Goal: Information Seeking & Learning: Learn about a topic

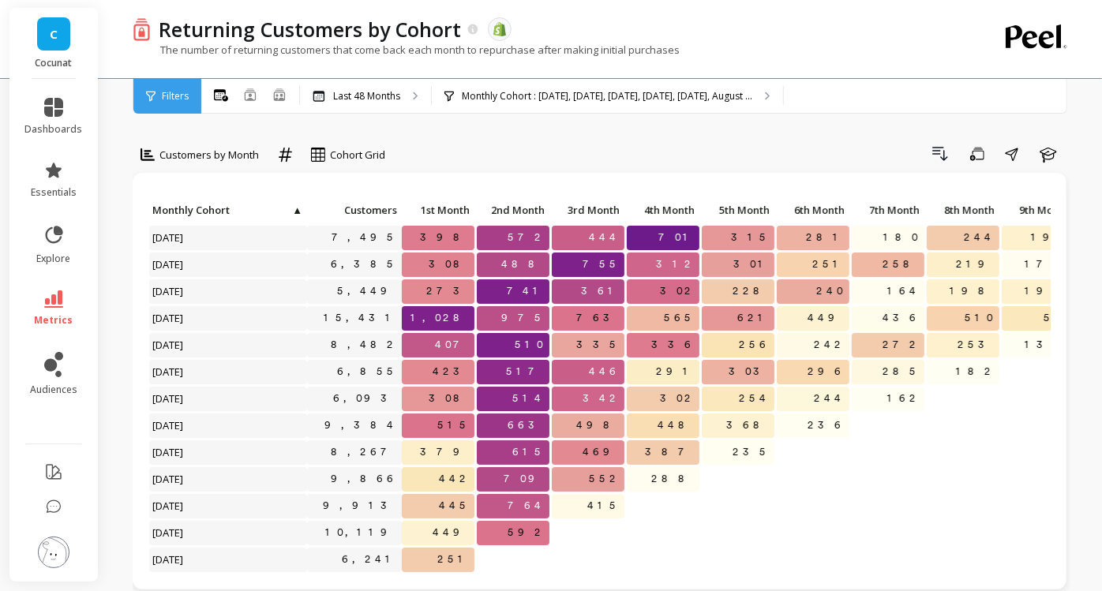
scroll to position [40, 0]
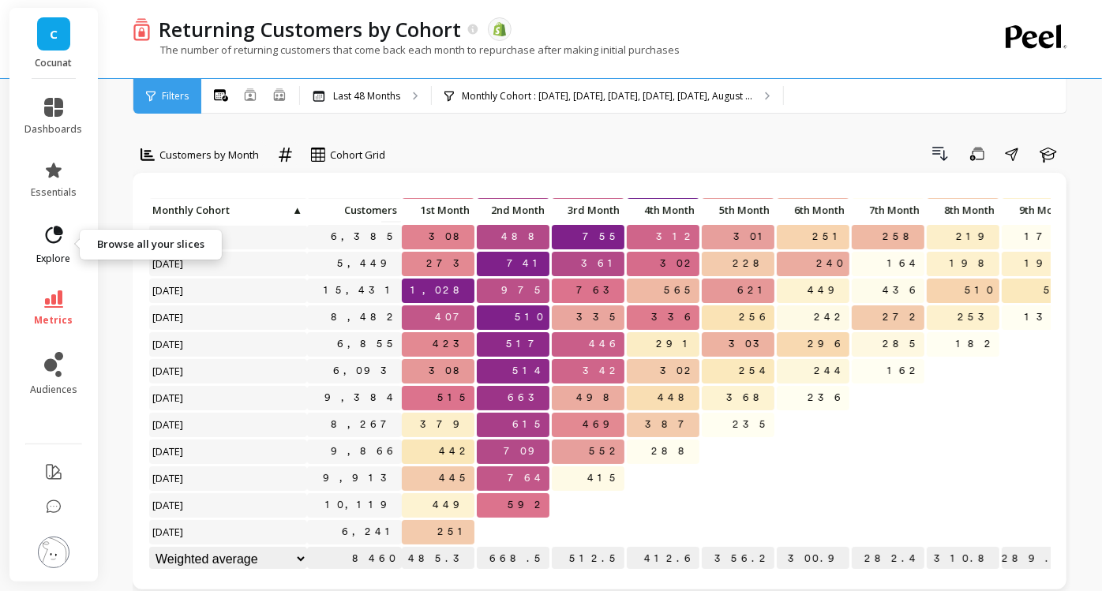
click at [45, 253] on span "explore" at bounding box center [54, 259] width 34 height 13
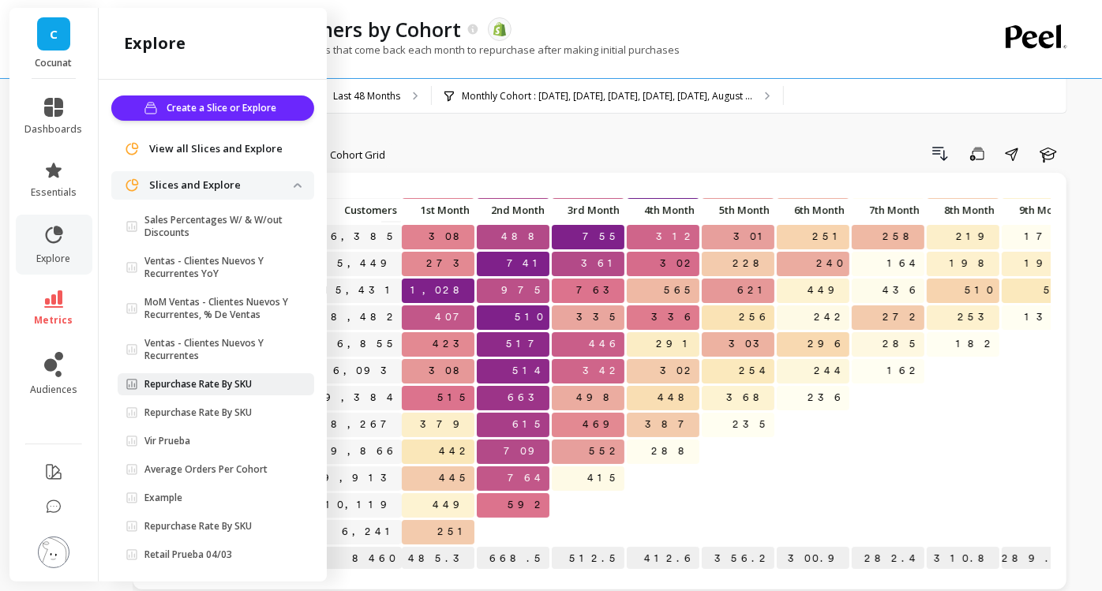
click at [251, 381] on p "Repurchase Rate By SKU" at bounding box center [198, 384] width 107 height 13
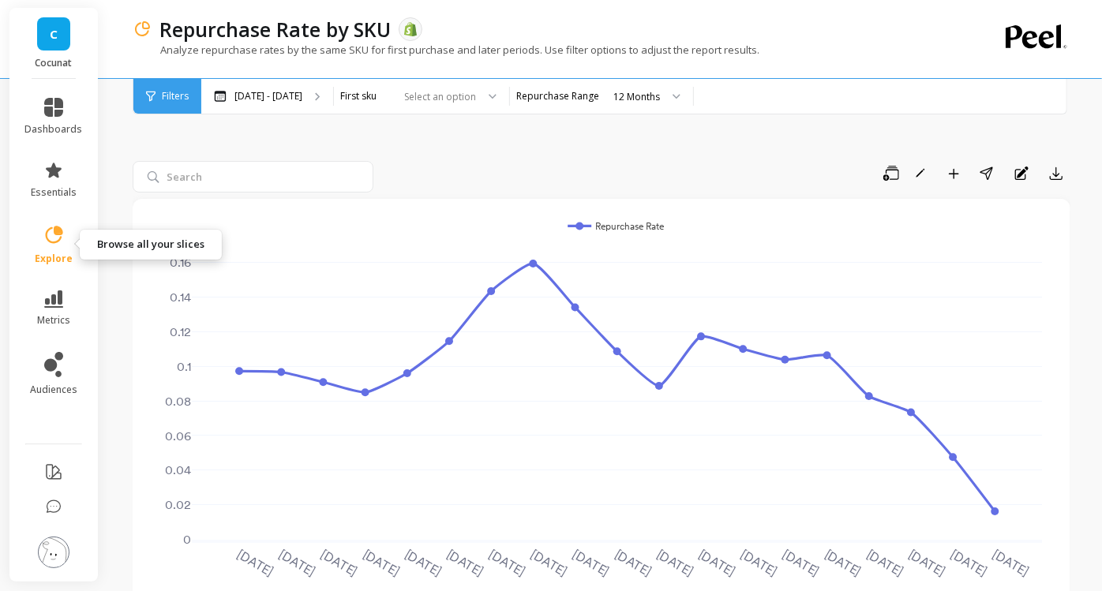
click at [51, 240] on icon at bounding box center [54, 235] width 22 height 22
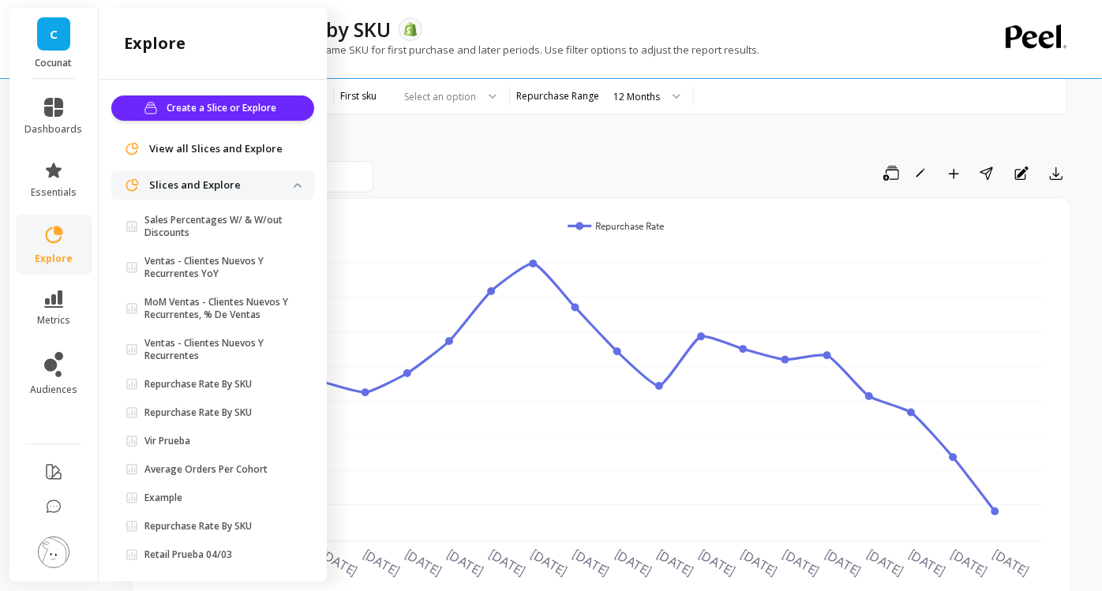
click at [294, 186] on img at bounding box center [298, 185] width 8 height 5
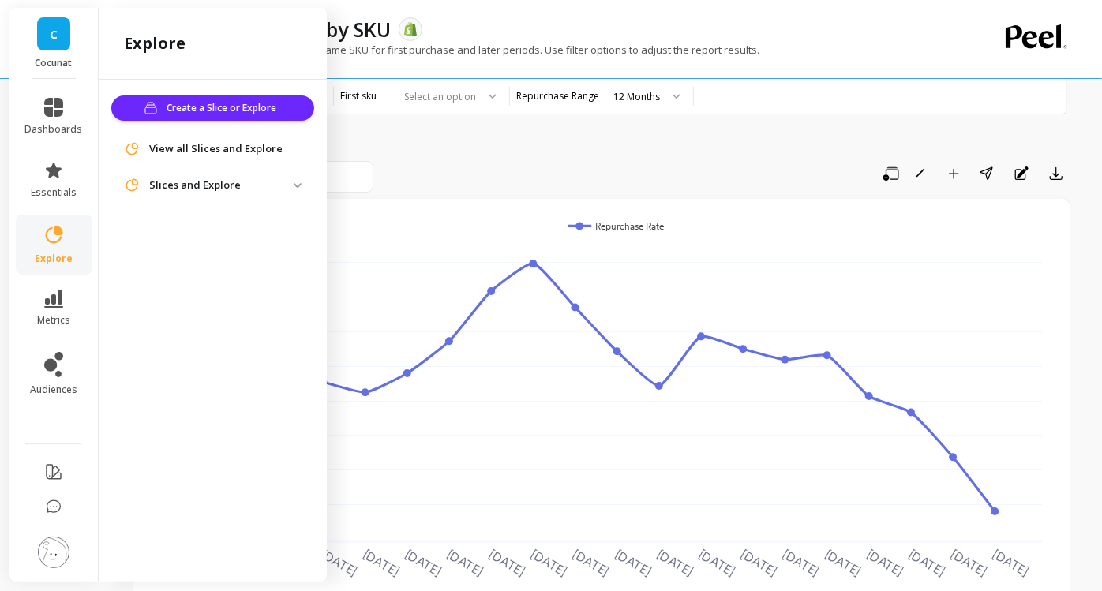
click at [253, 152] on span "View all Slices and Explore" at bounding box center [215, 149] width 133 height 16
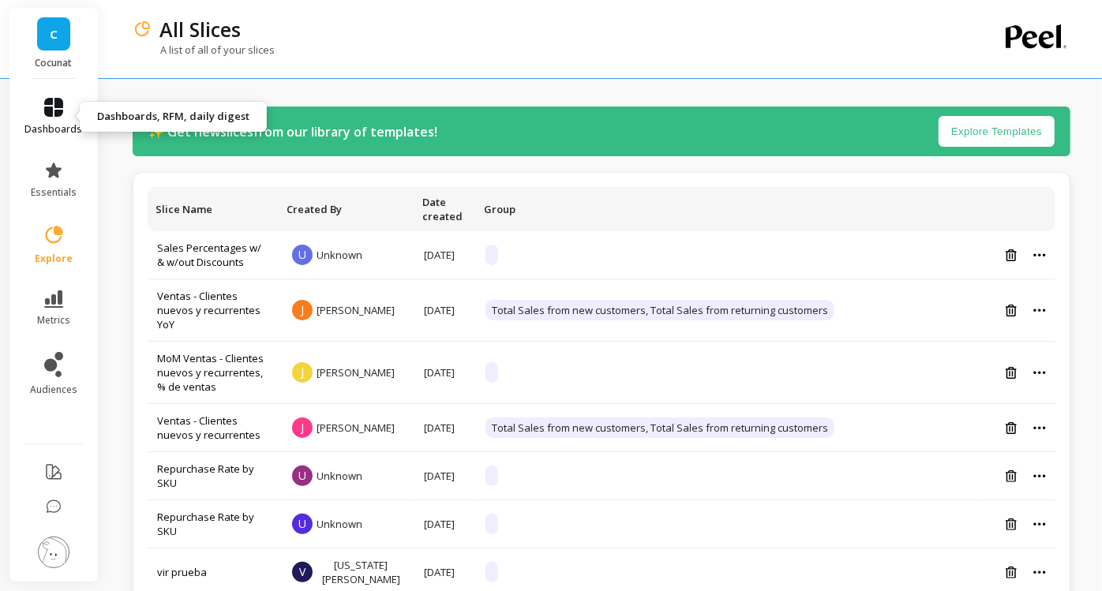
click at [51, 107] on icon at bounding box center [53, 107] width 19 height 19
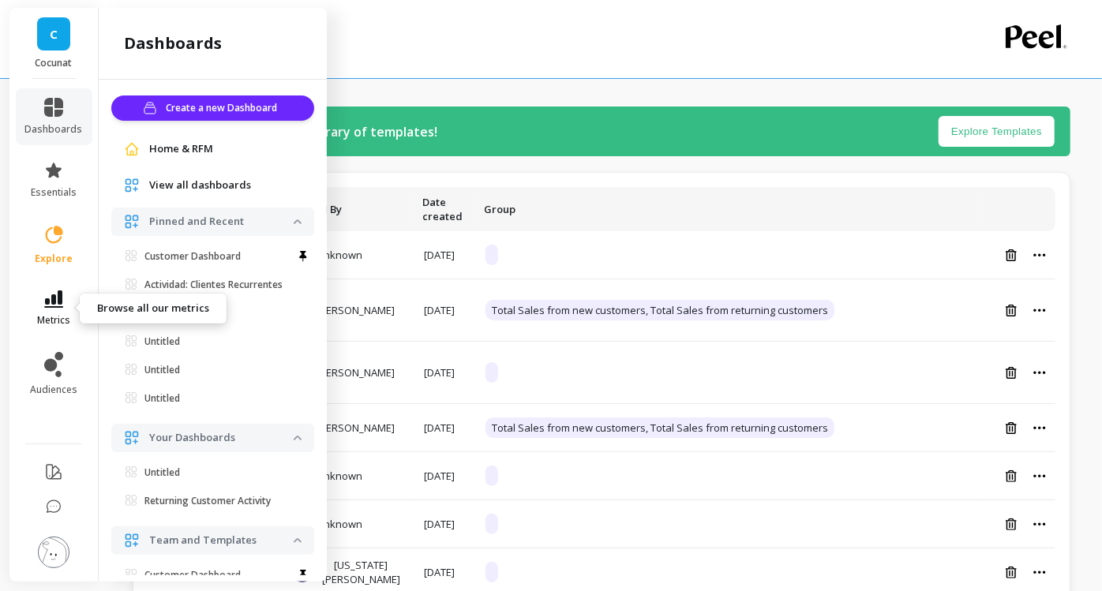
click at [62, 306] on icon at bounding box center [53, 299] width 19 height 17
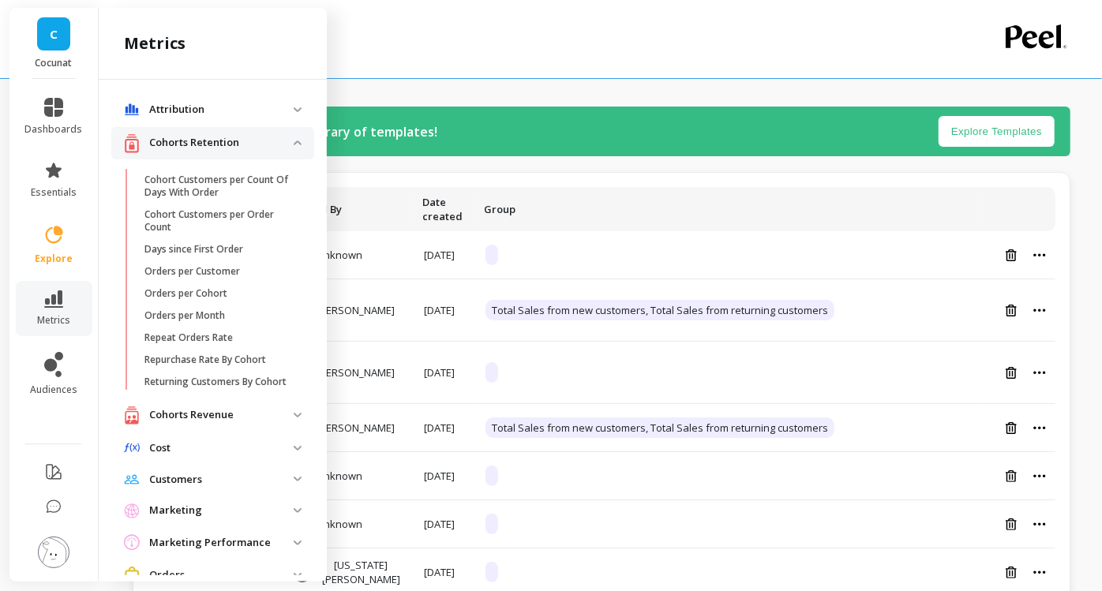
click at [294, 141] on img at bounding box center [298, 143] width 8 height 5
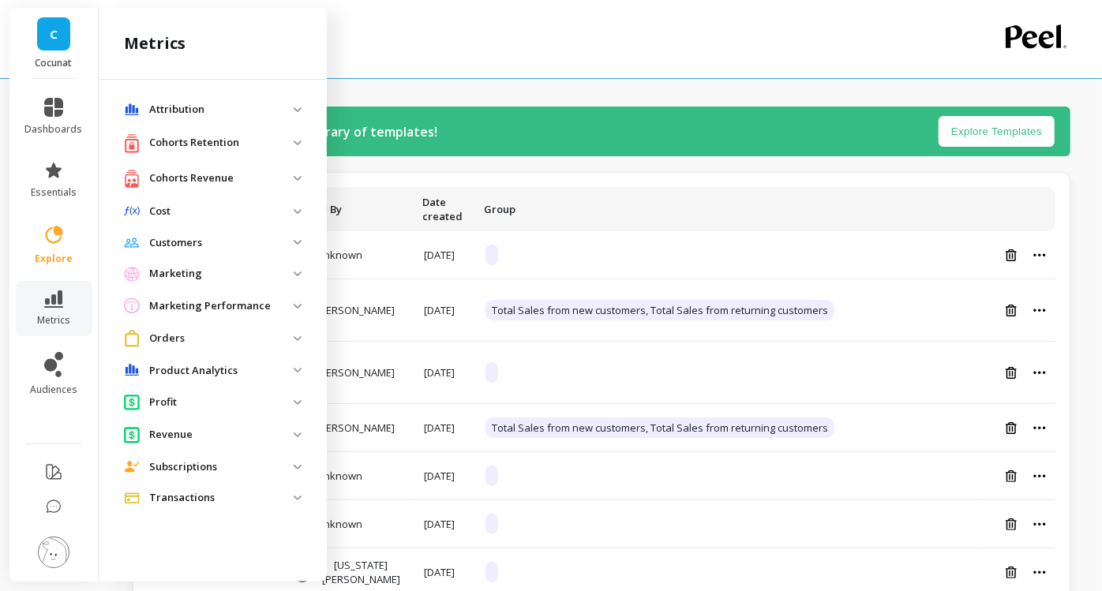
click at [48, 58] on p "Cocunat" at bounding box center [54, 63] width 58 height 13
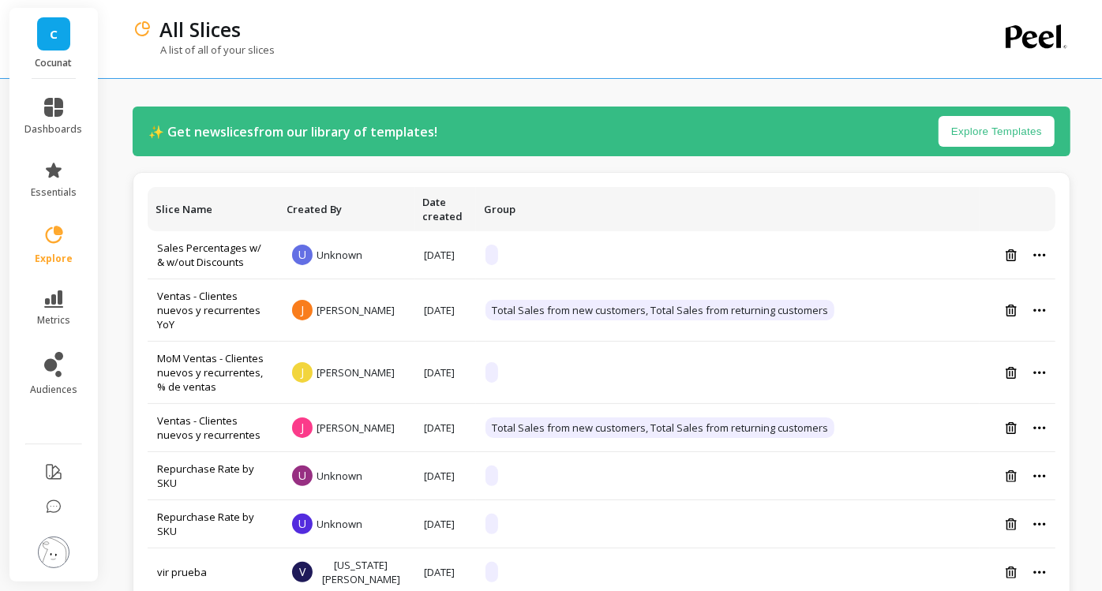
click at [1046, 28] on icon at bounding box center [1037, 36] width 62 height 24
click at [1031, 38] on icon at bounding box center [1037, 36] width 62 height 24
click at [59, 299] on icon at bounding box center [53, 299] width 19 height 17
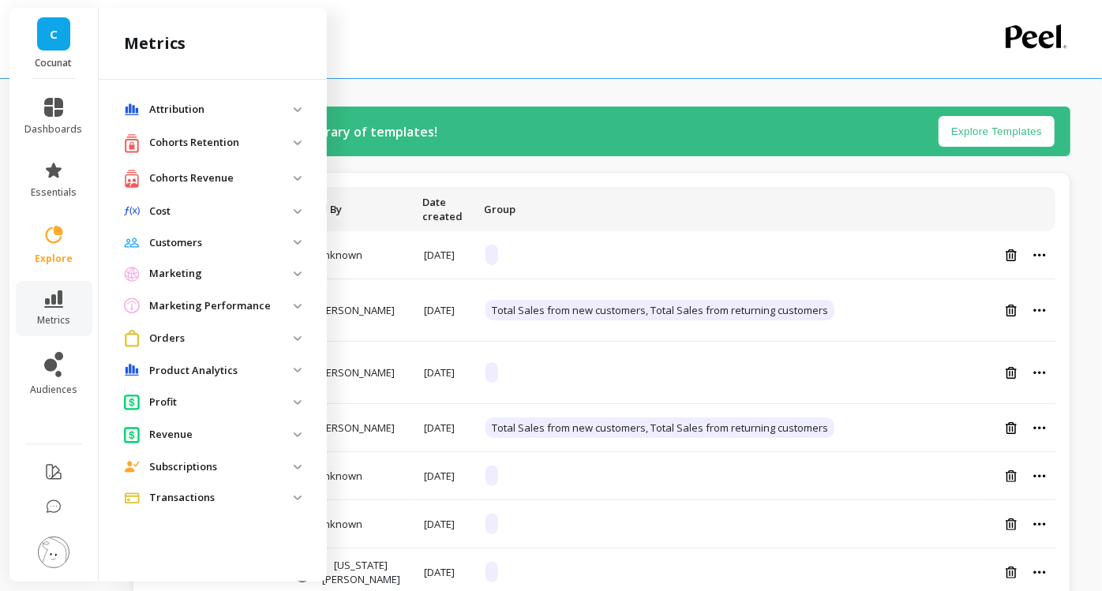
click at [209, 148] on p "Cohorts Retention" at bounding box center [221, 143] width 145 height 16
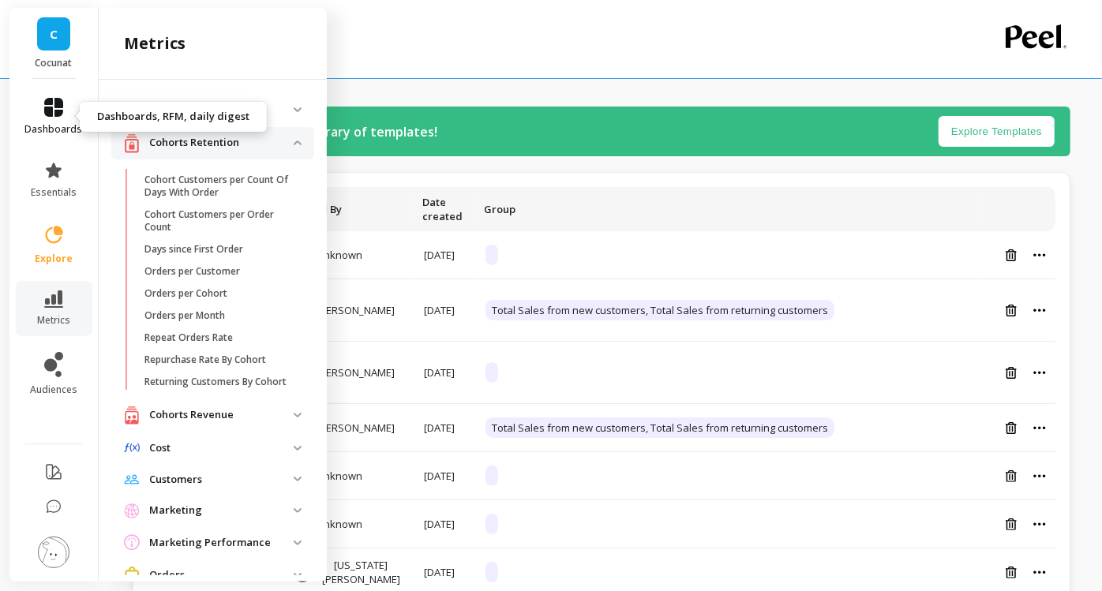
click at [55, 111] on icon at bounding box center [53, 107] width 19 height 19
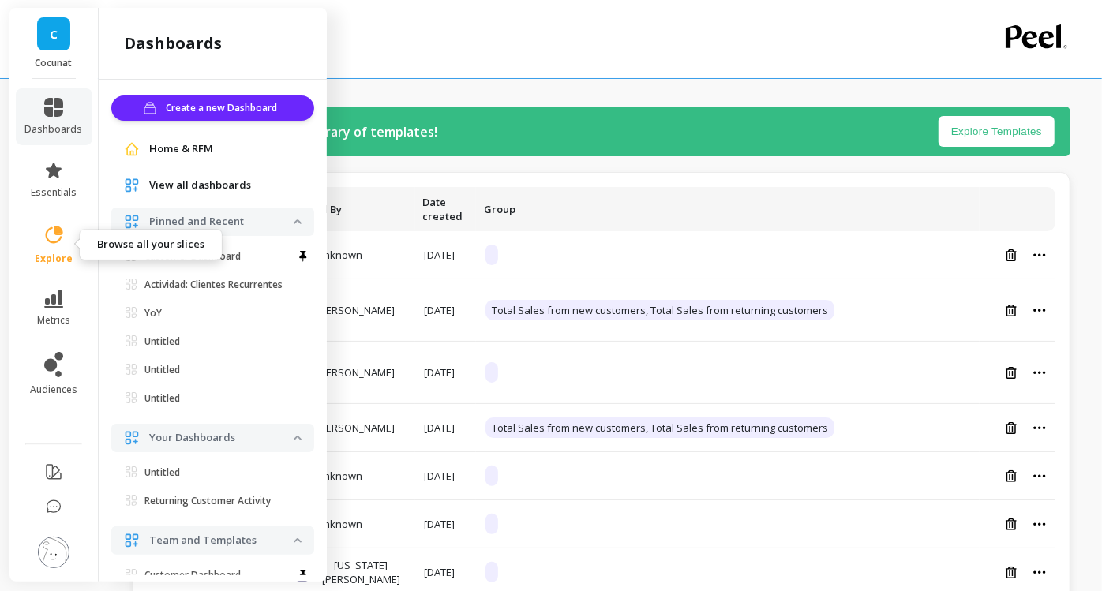
click at [60, 235] on icon at bounding box center [54, 235] width 22 height 22
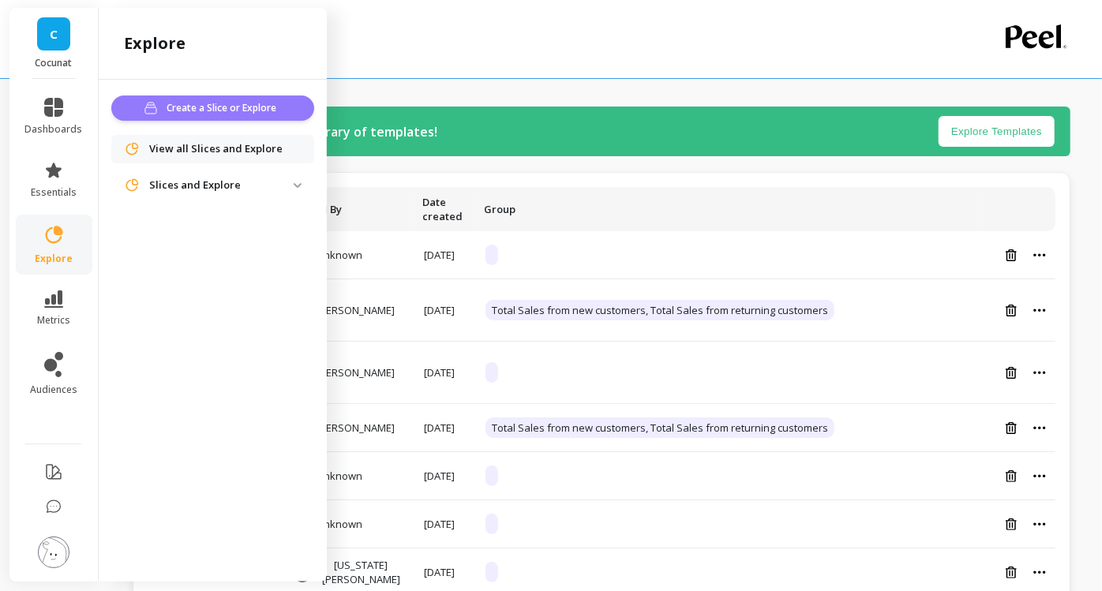
click at [193, 103] on span "Create a Slice or Explore" at bounding box center [224, 108] width 115 height 16
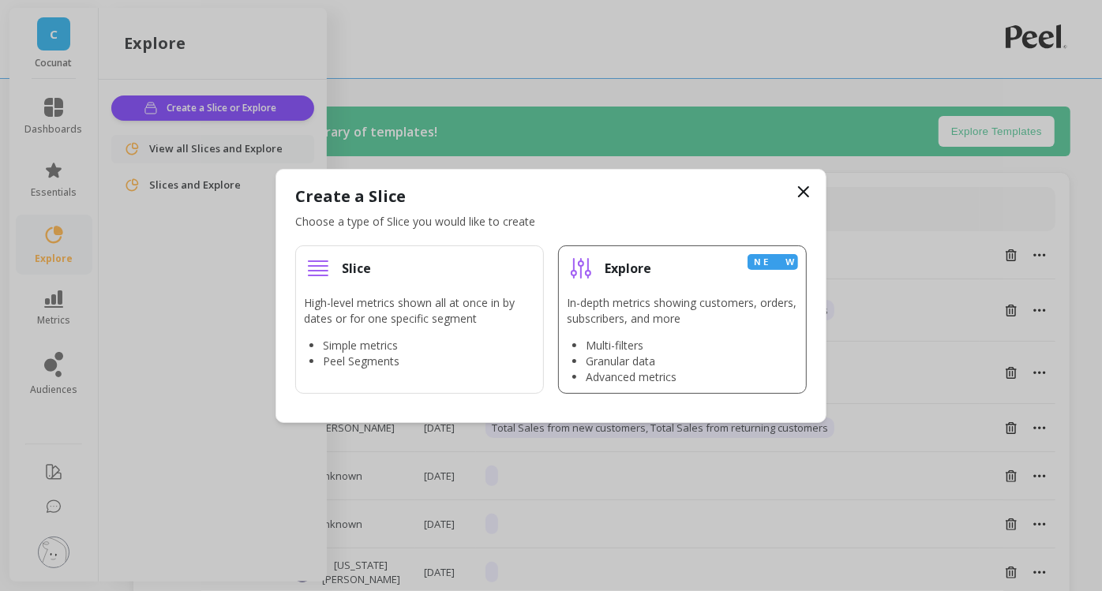
click at [666, 264] on div "Explore New" at bounding box center [682, 268] width 231 height 28
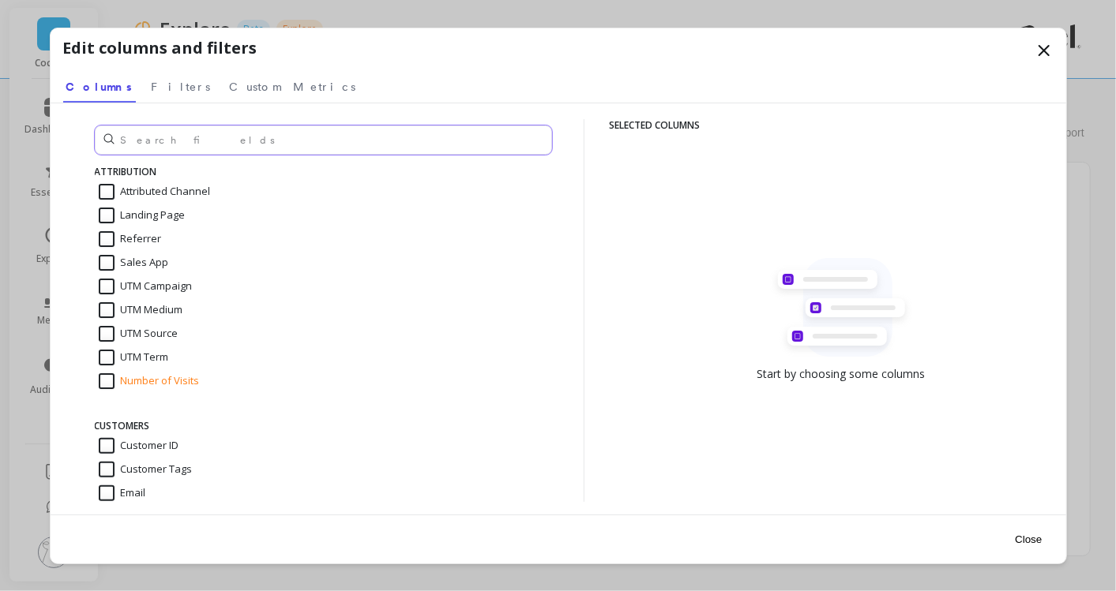
click at [377, 129] on input "text" at bounding box center [323, 140] width 457 height 29
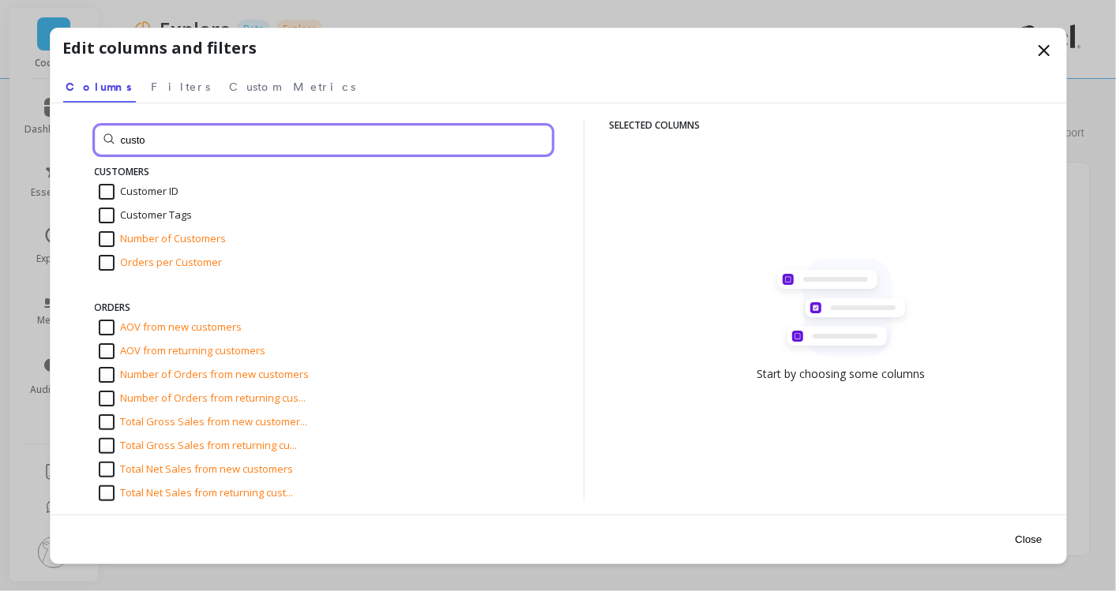
type input "custo"
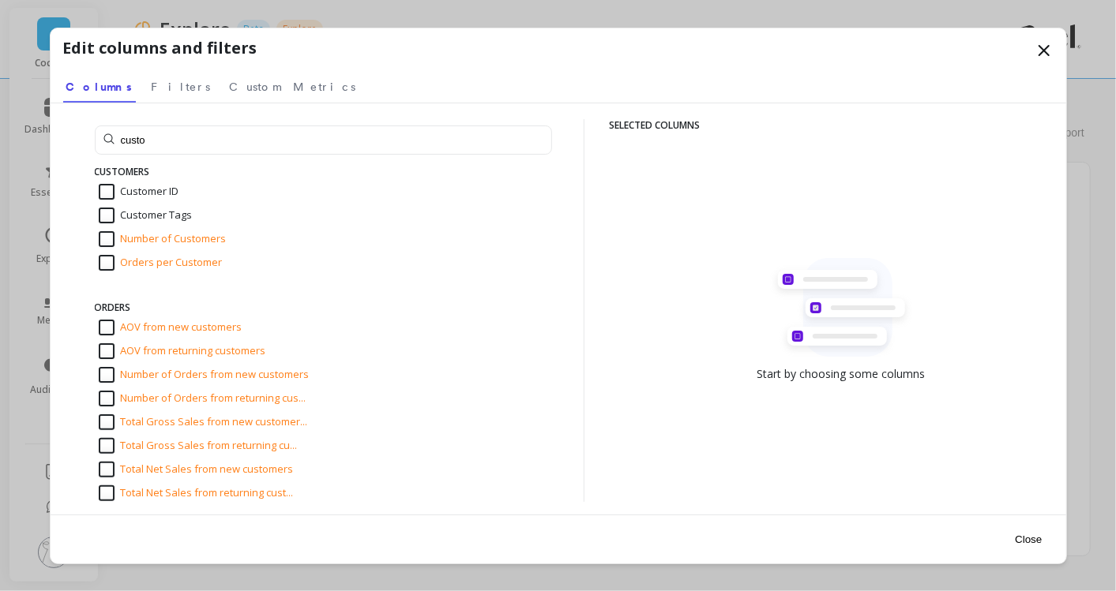
click at [208, 238] on input "Number of Customers" at bounding box center [163, 239] width 128 height 16
checkbox input "true"
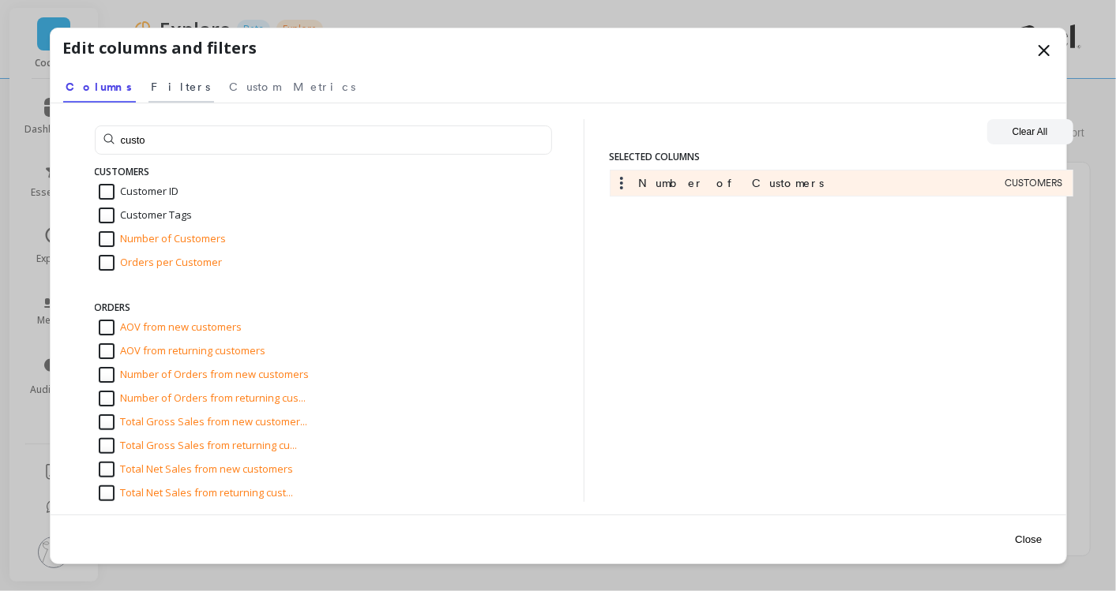
click at [152, 87] on span "Filters" at bounding box center [181, 87] width 59 height 16
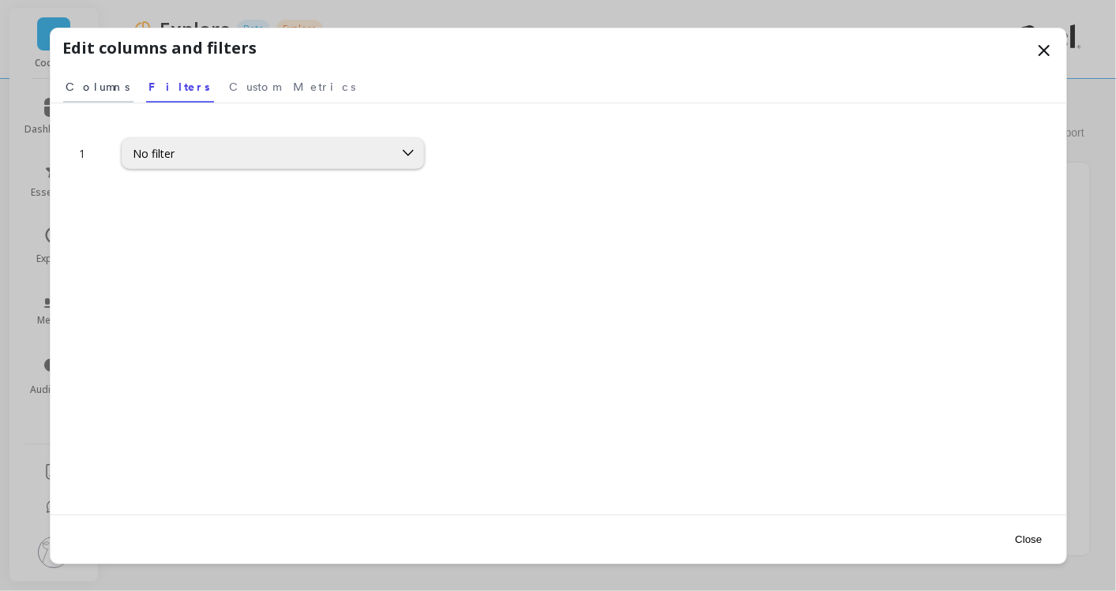
click at [99, 83] on span "Columns" at bounding box center [98, 87] width 64 height 16
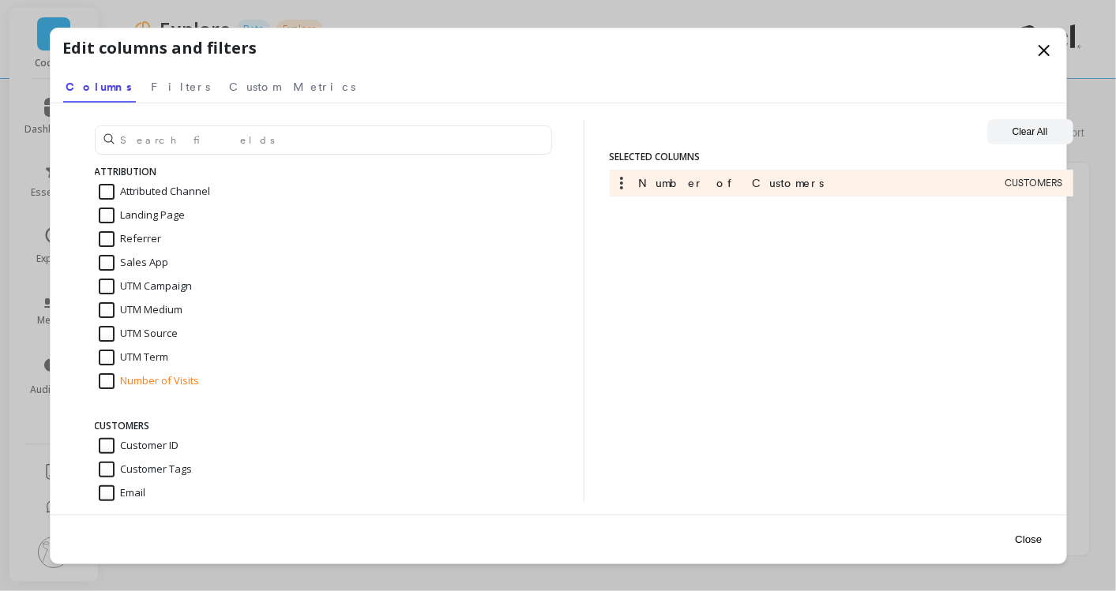
click at [212, 103] on div "ATTRIBUTION Attributed Channel Landing Page Referrer Sales App UTM Campaign UTM…" at bounding box center [559, 308] width 1016 height 411
click at [227, 94] on link "Custom Metrics" at bounding box center [293, 84] width 133 height 36
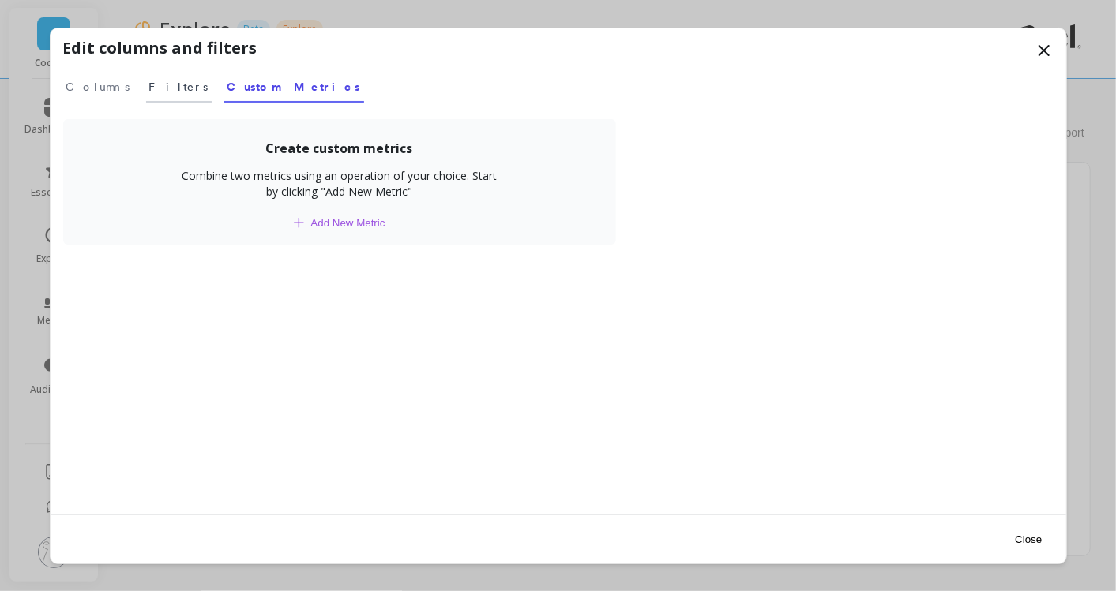
click at [153, 88] on span "Filters" at bounding box center [178, 87] width 59 height 16
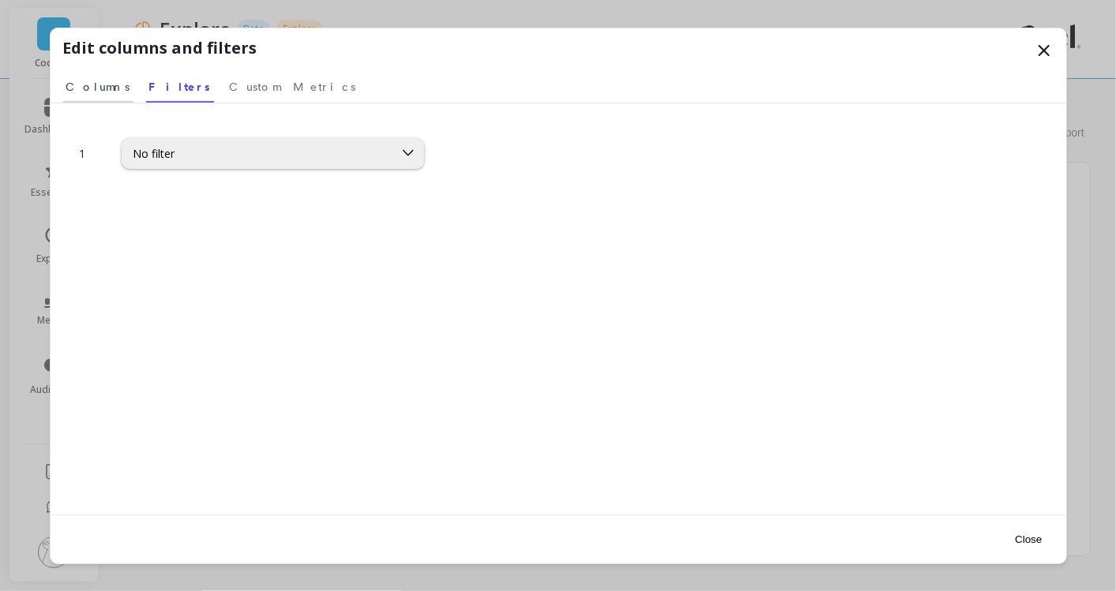
click at [91, 88] on span "Columns" at bounding box center [98, 87] width 64 height 16
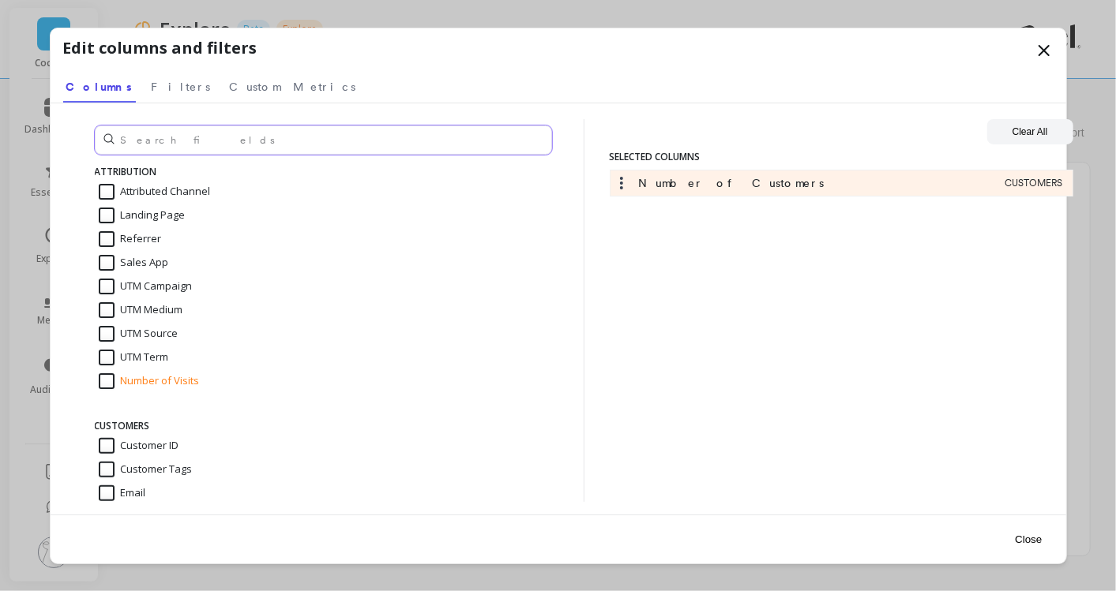
click at [342, 137] on input "text" at bounding box center [323, 140] width 457 height 29
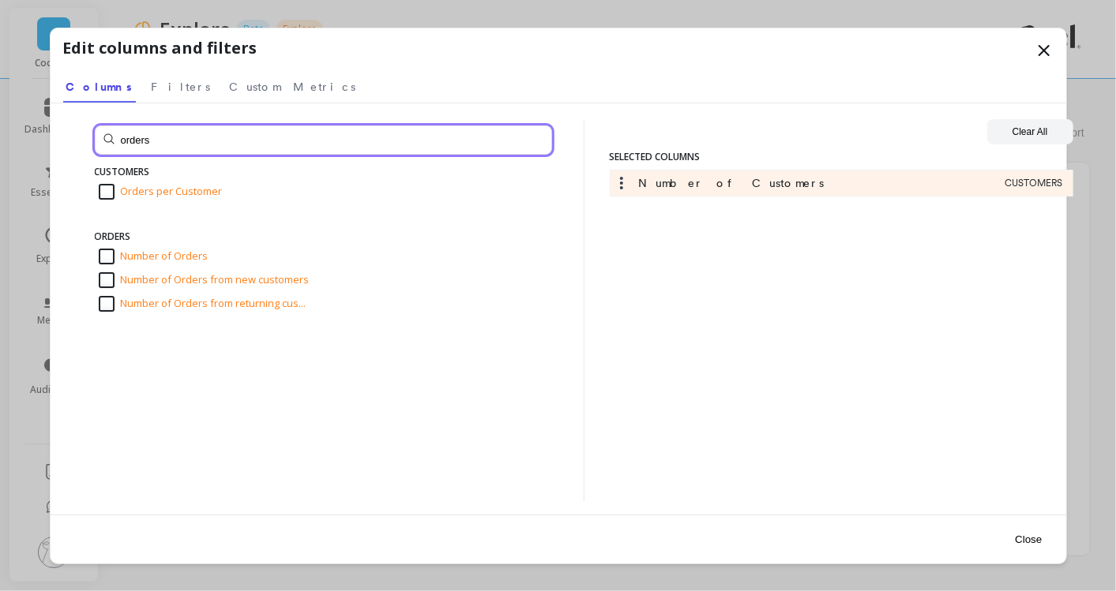
type input "orders"
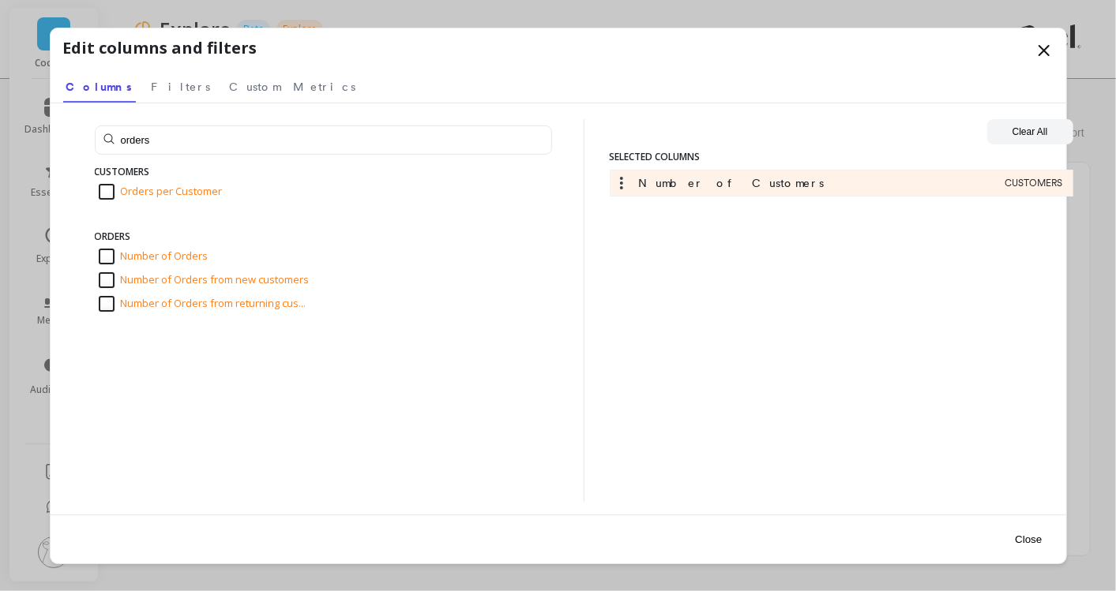
click at [246, 187] on div "Orders per Customer" at bounding box center [323, 192] width 457 height 24
checkbox input "true"
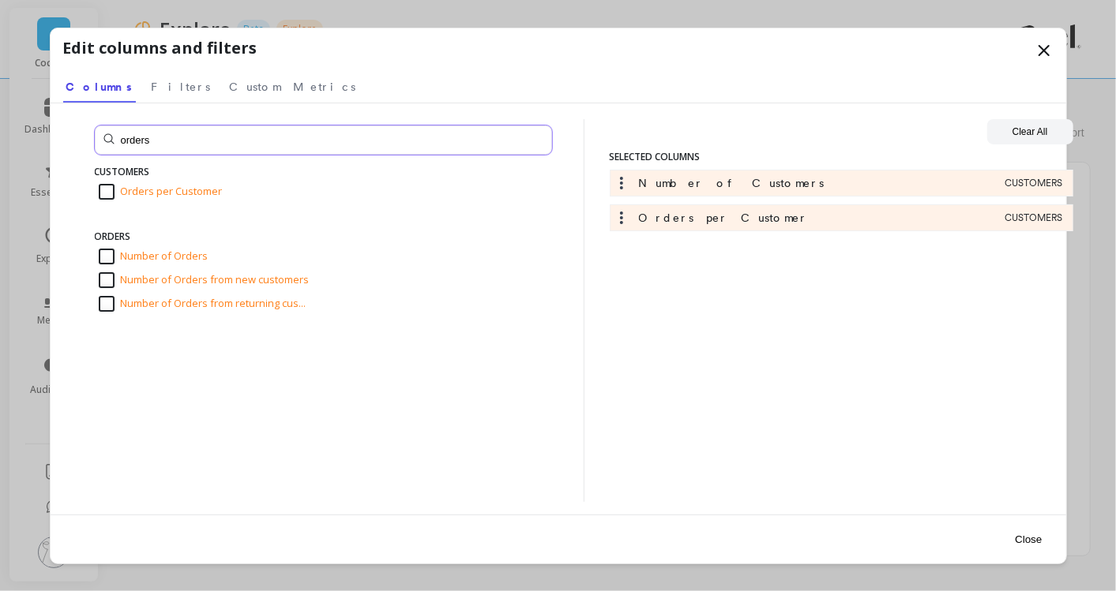
click at [232, 144] on input "orders" at bounding box center [323, 140] width 457 height 29
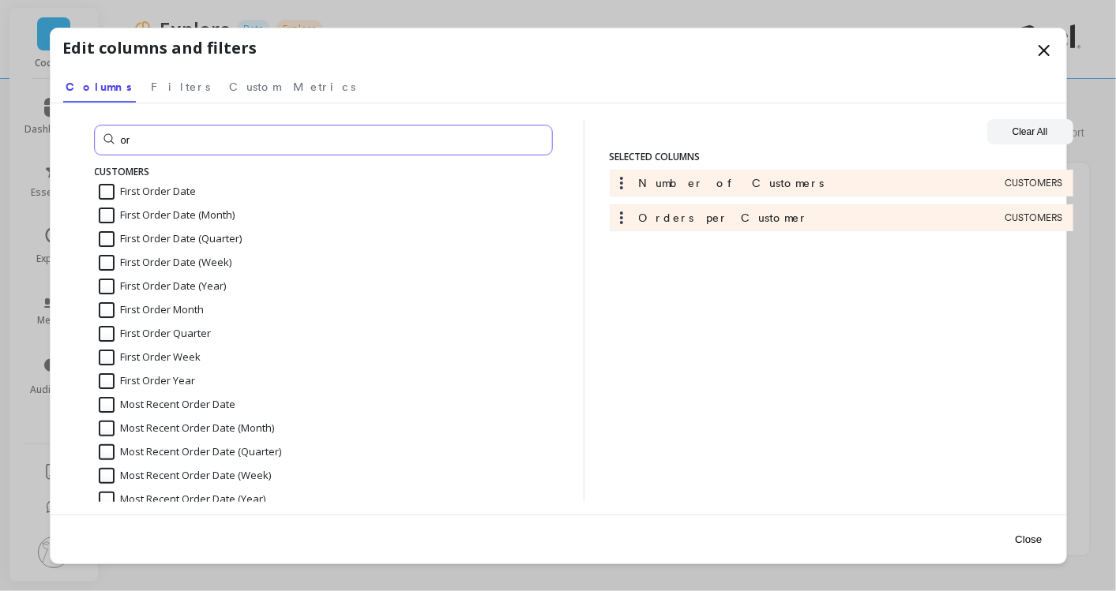
type input "o"
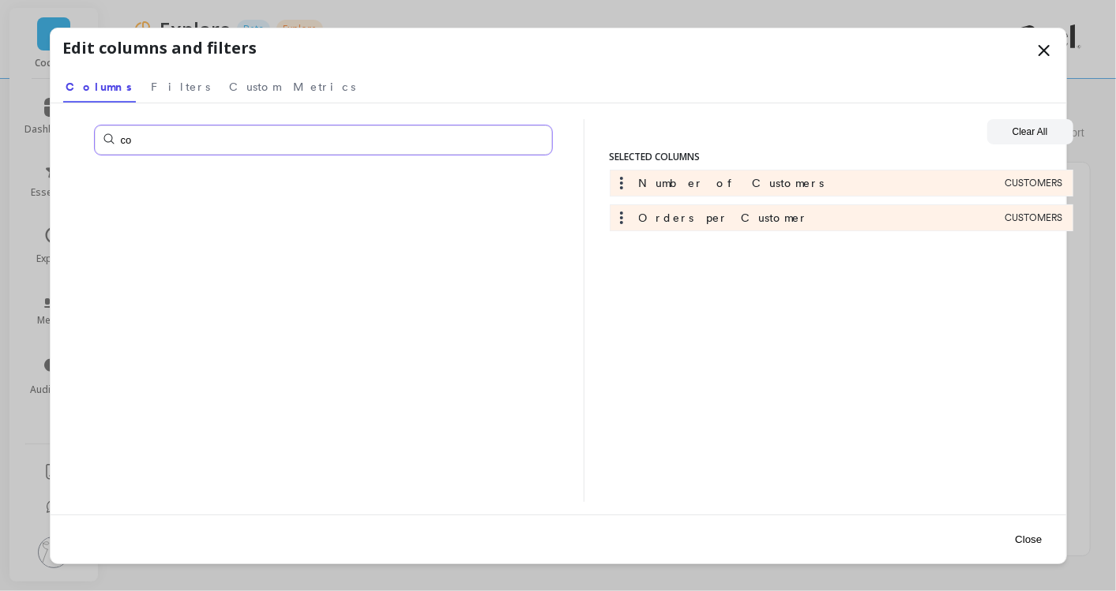
type input "c"
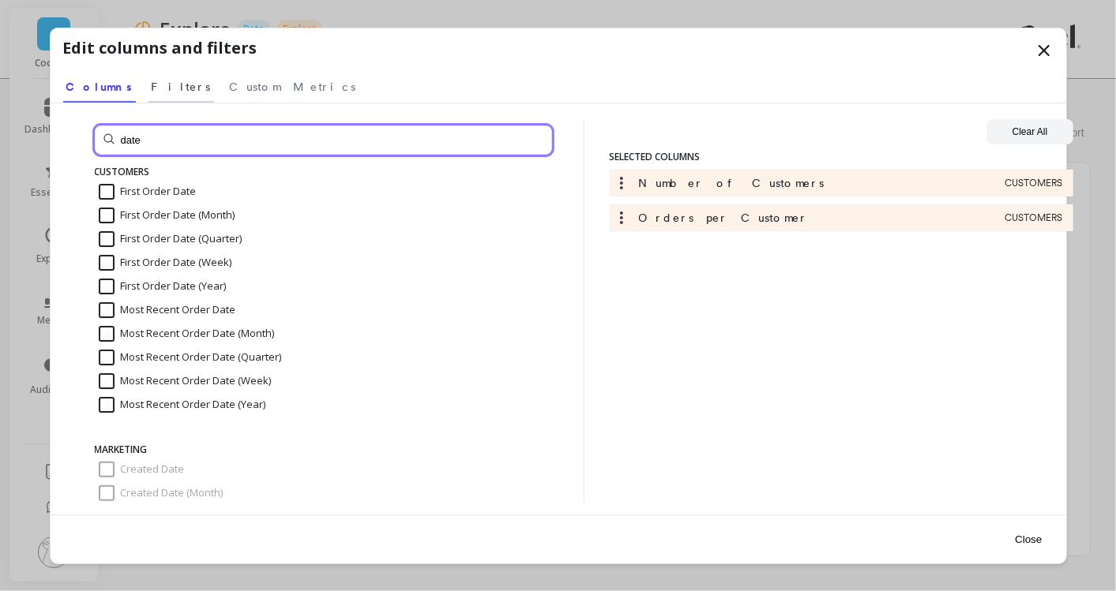
type input "date"
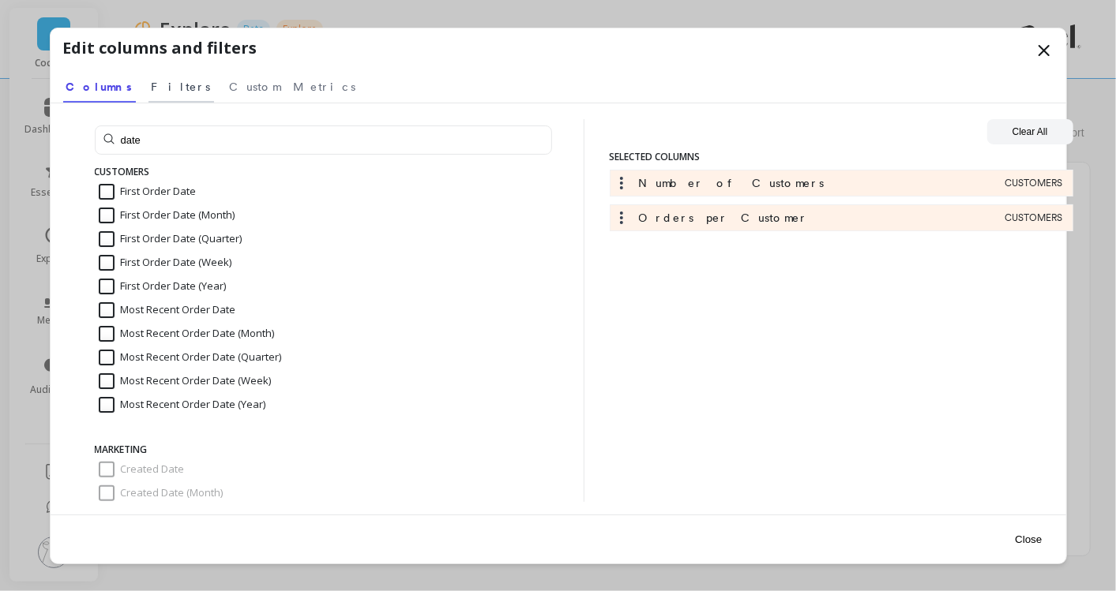
click at [152, 79] on span "Filters" at bounding box center [181, 87] width 59 height 16
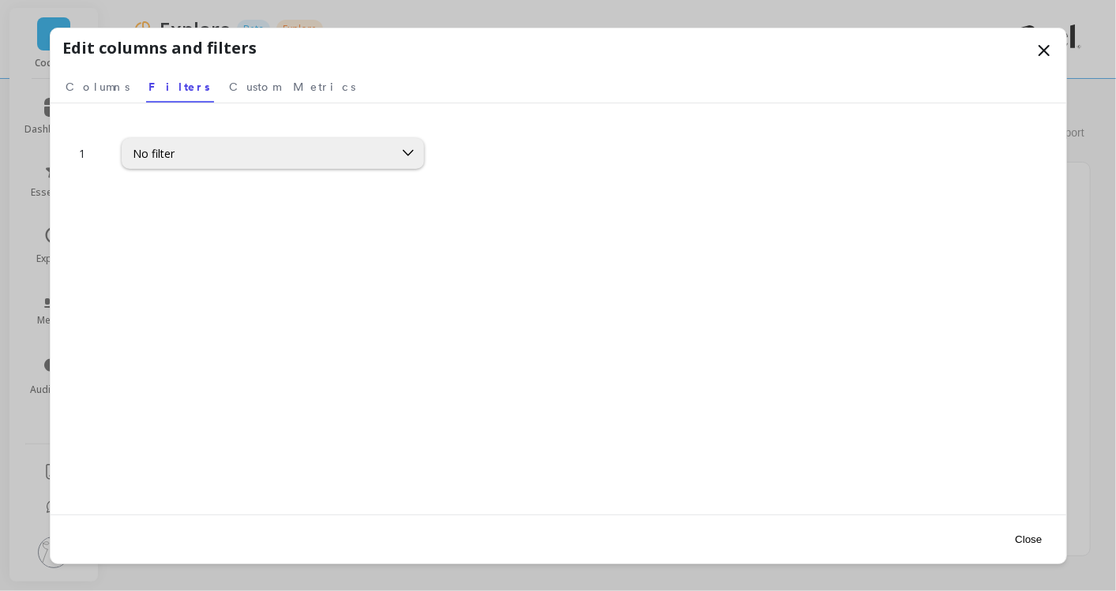
click at [174, 151] on div "No filter" at bounding box center [257, 153] width 249 height 15
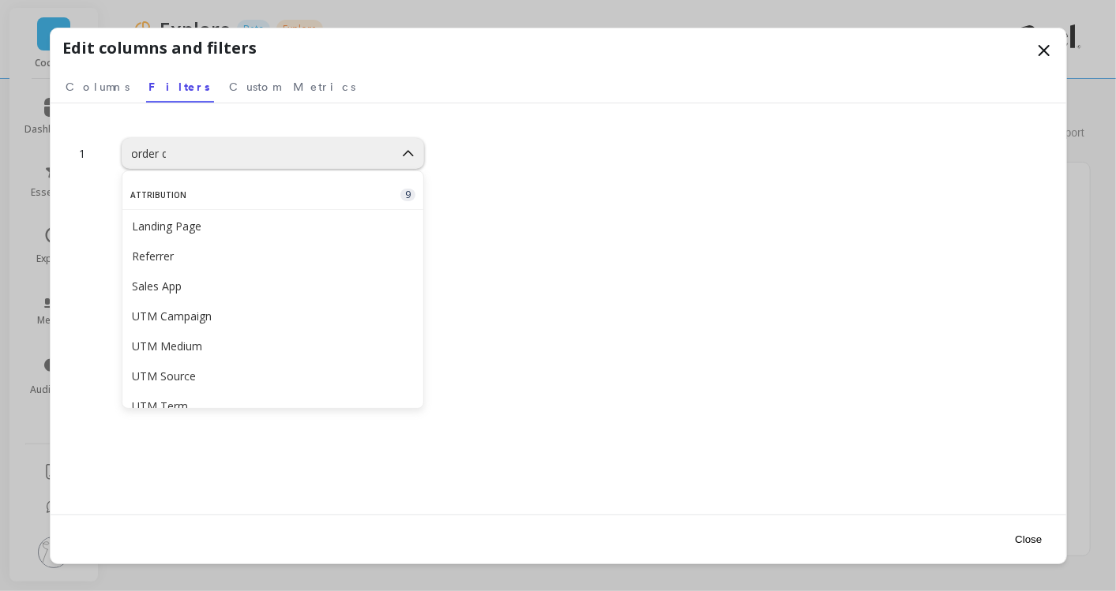
type input "order da"
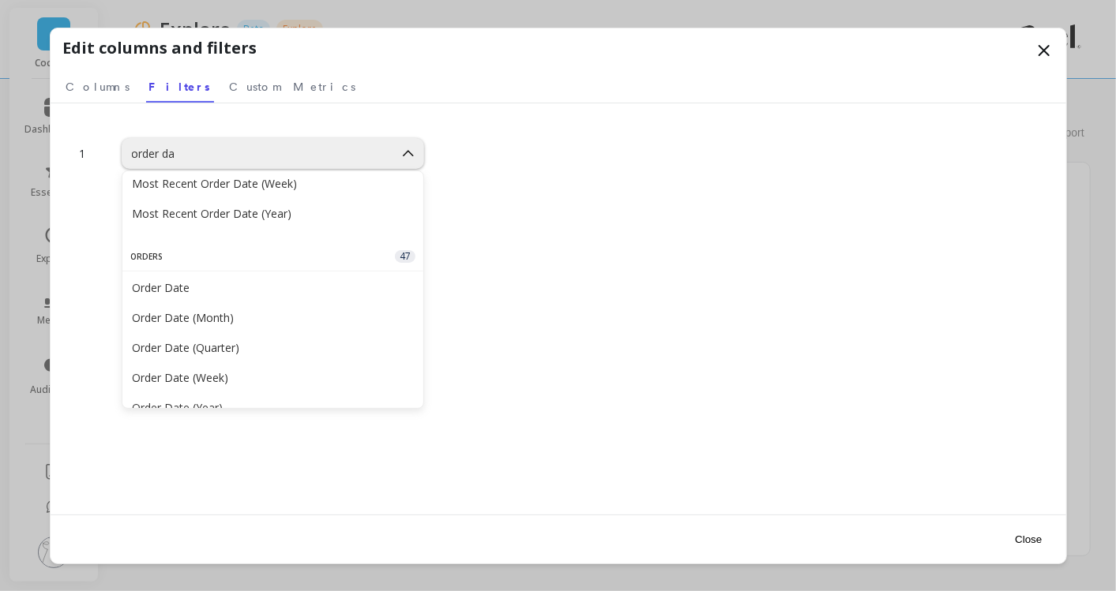
scroll to position [299, 0]
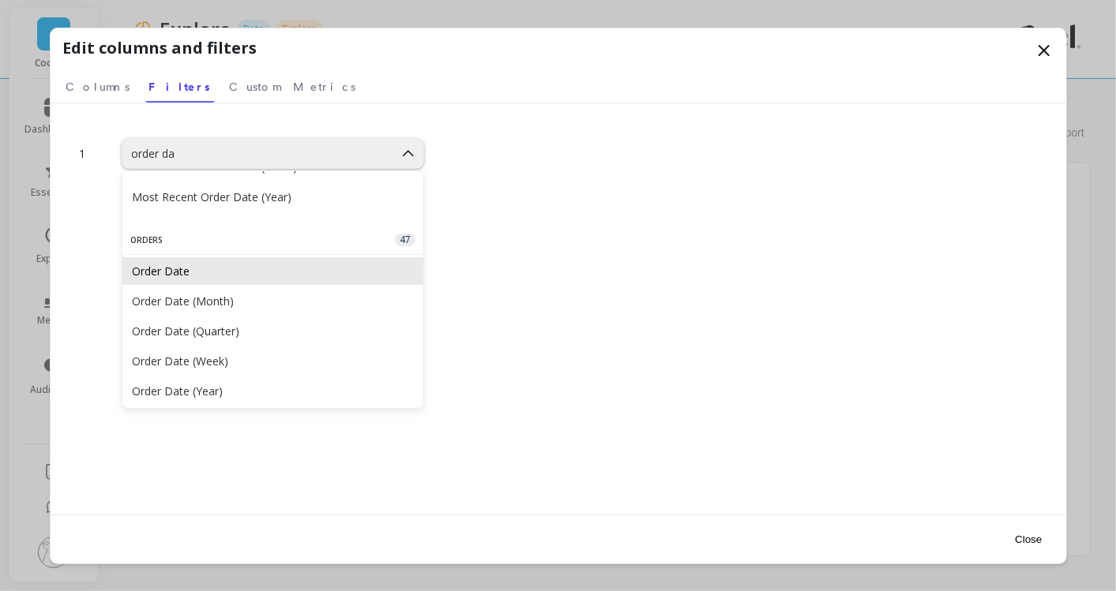
click at [279, 268] on div "Order Date" at bounding box center [273, 271] width 282 height 15
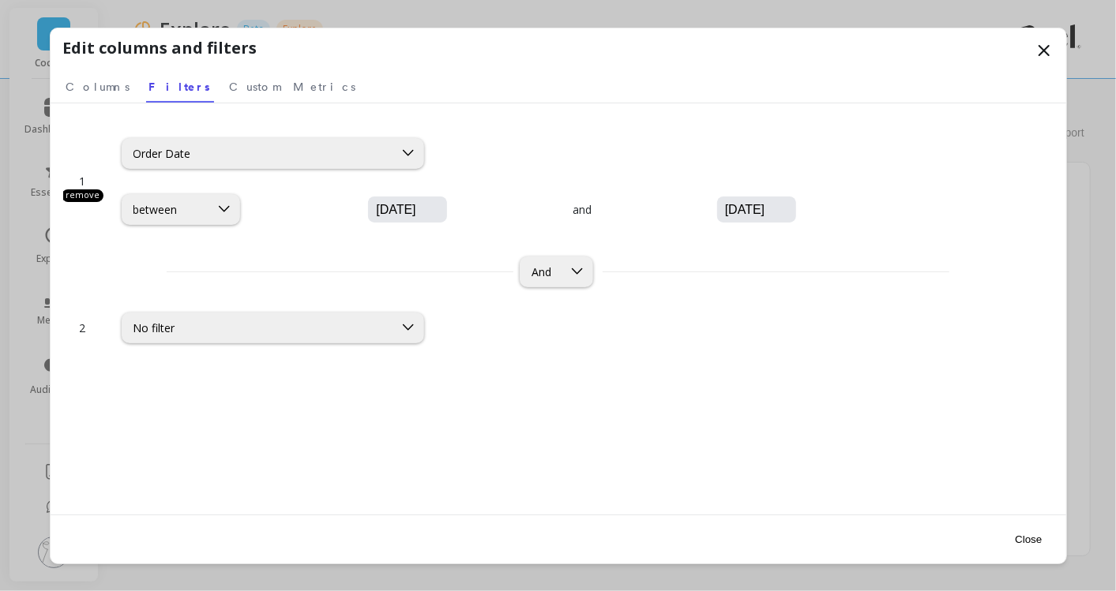
click at [289, 223] on div "between 09/01/2025 and 09/01/2025" at bounding box center [518, 209] width 792 height 31
click at [374, 210] on input "09/01/2025" at bounding box center [454, 210] width 161 height 16
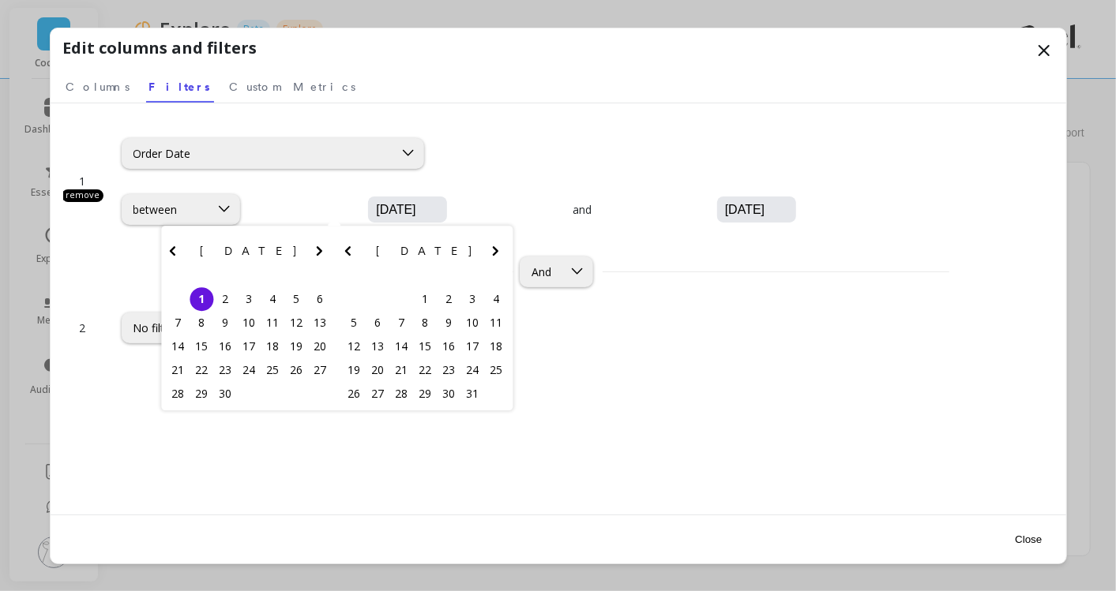
click at [374, 207] on input "09/01/2025" at bounding box center [454, 210] width 161 height 16
click at [374, 211] on input "01/01/2025" at bounding box center [454, 210] width 161 height 16
type input "01/01/2024"
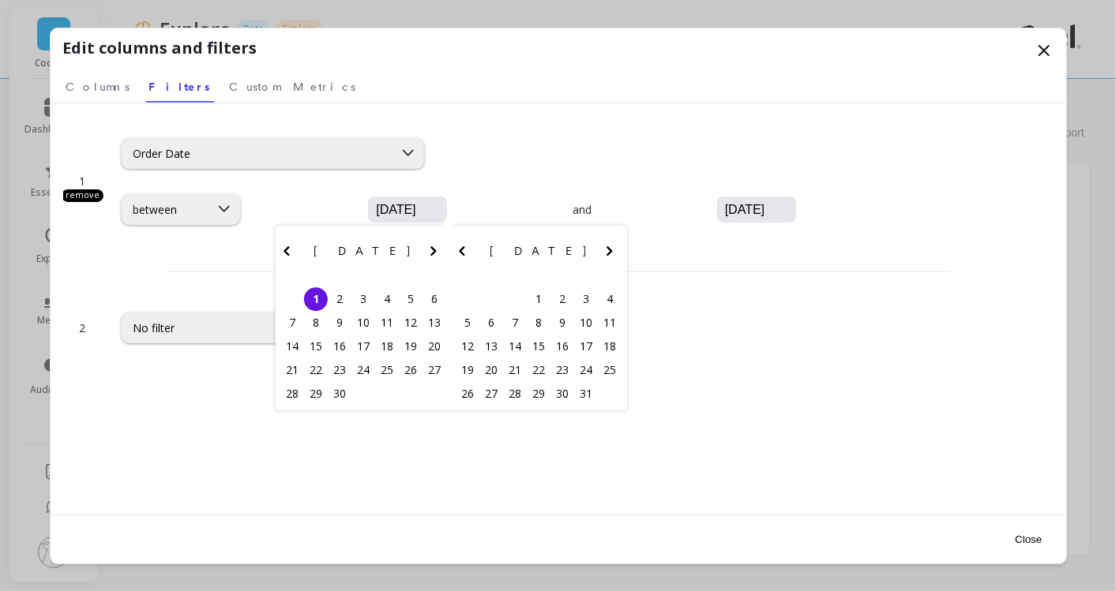
click at [723, 207] on input "09/01/2025" at bounding box center [803, 210] width 161 height 16
click at [723, 207] on input "12/01/2025" at bounding box center [803, 210] width 161 height 16
click at [723, 210] on input "12/31/2025" at bounding box center [803, 210] width 161 height 16
type input "12/31/2024"
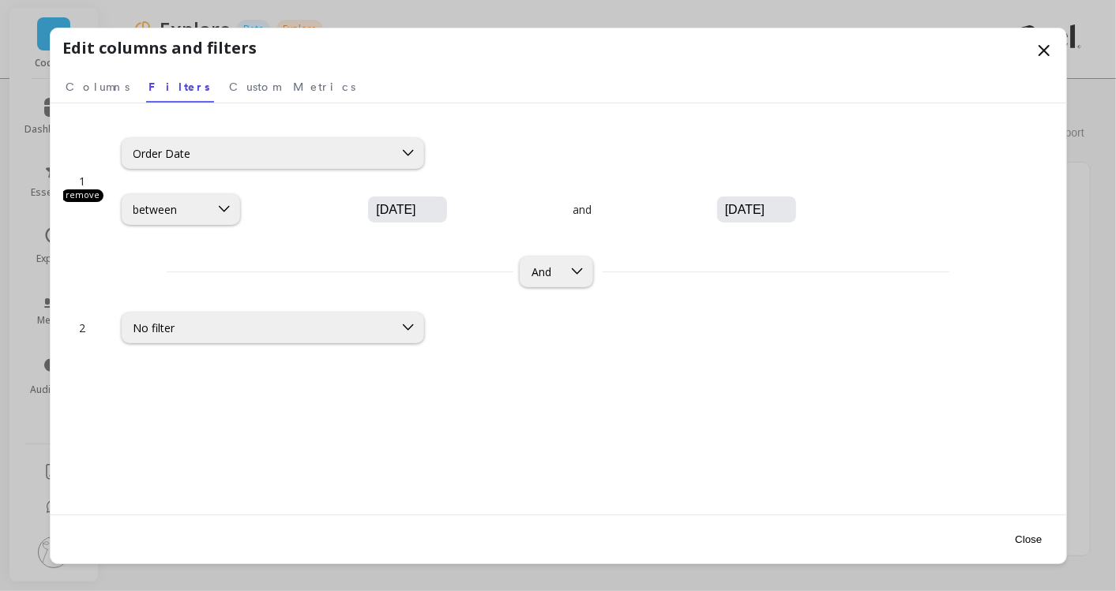
click at [689, 275] on div "And" at bounding box center [558, 272] width 990 height 31
click at [300, 331] on div "No filter" at bounding box center [257, 328] width 249 height 15
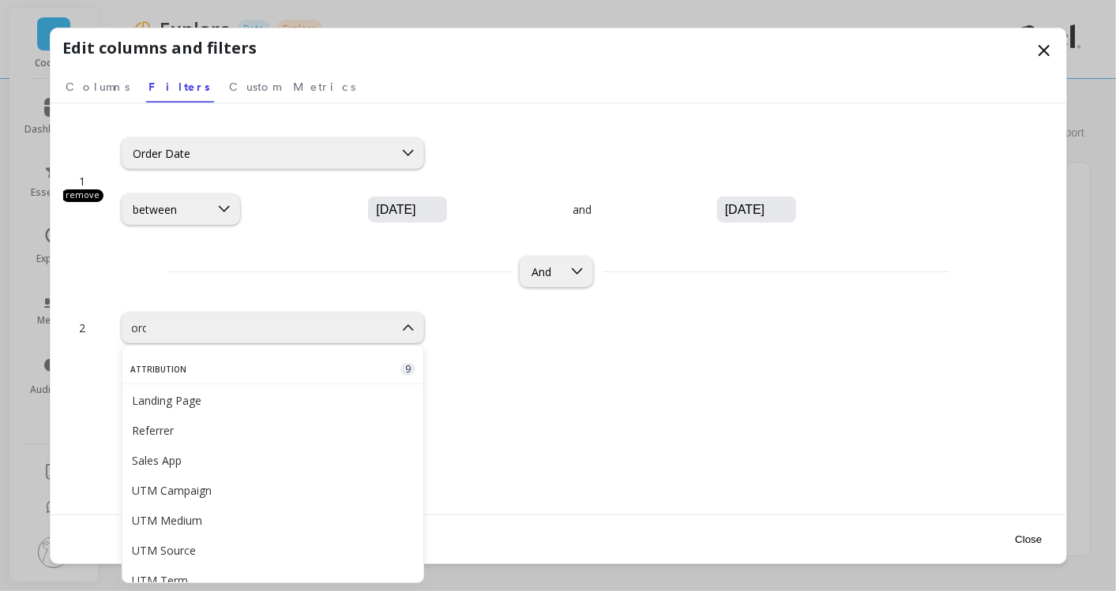
type input "order"
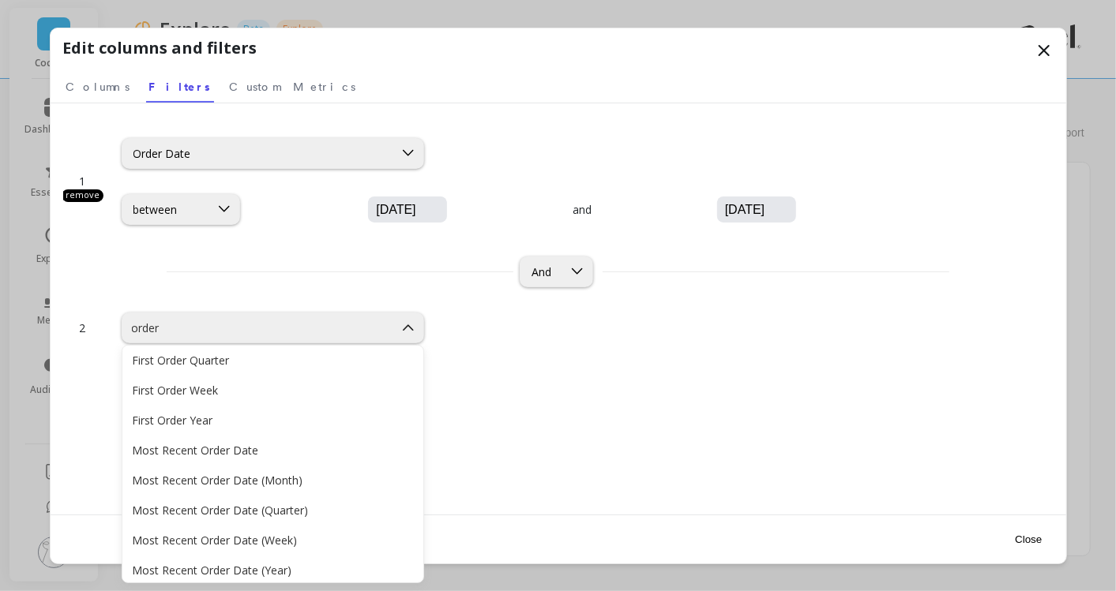
scroll to position [505, 0]
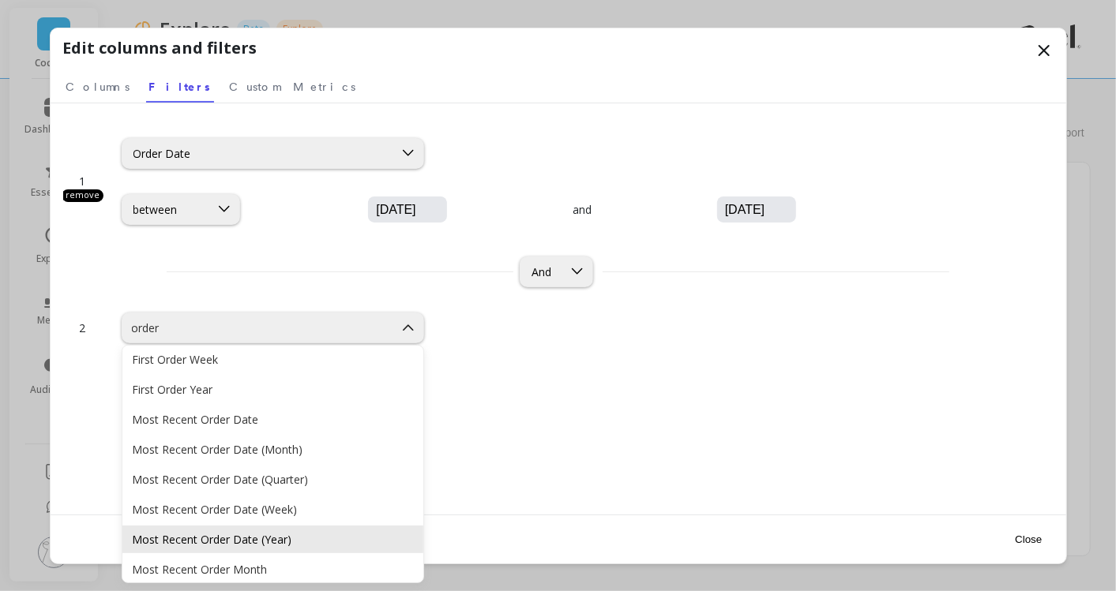
click at [311, 532] on div "Most Recent Order Date (Year)" at bounding box center [273, 539] width 282 height 15
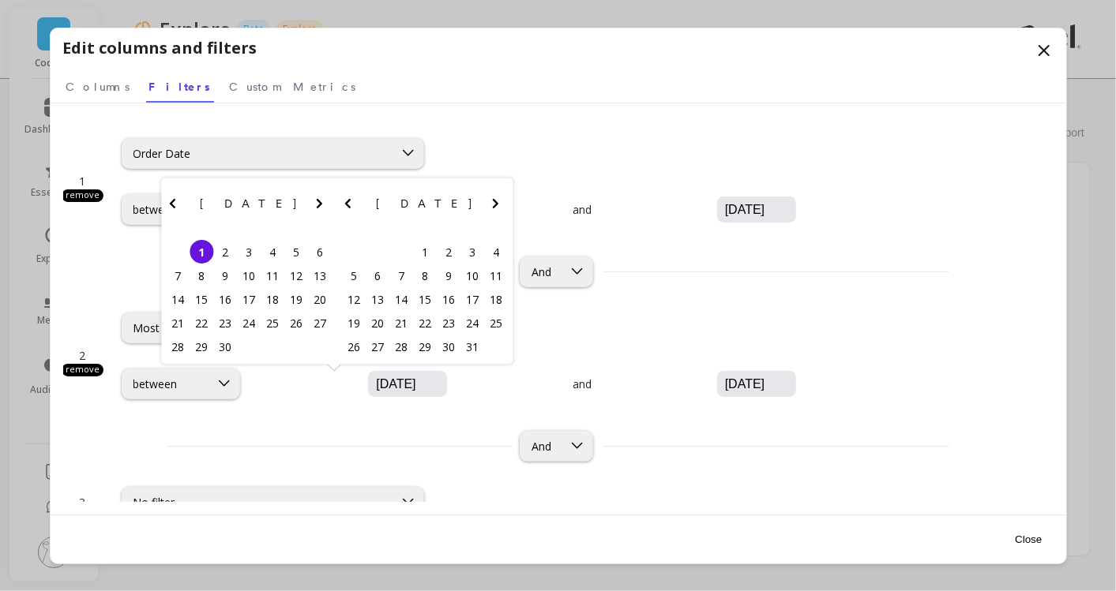
click at [374, 381] on input "09/01/2025" at bounding box center [454, 385] width 161 height 16
click at [223, 385] on icon at bounding box center [223, 384] width 11 height 6
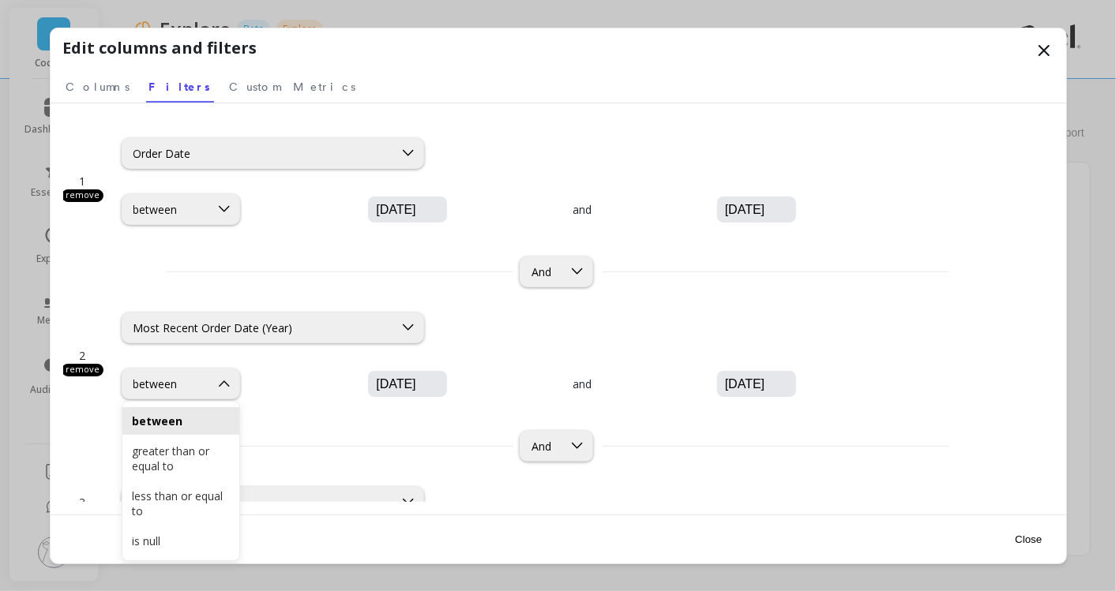
click at [374, 386] on input "09/01/2025" at bounding box center [454, 385] width 161 height 16
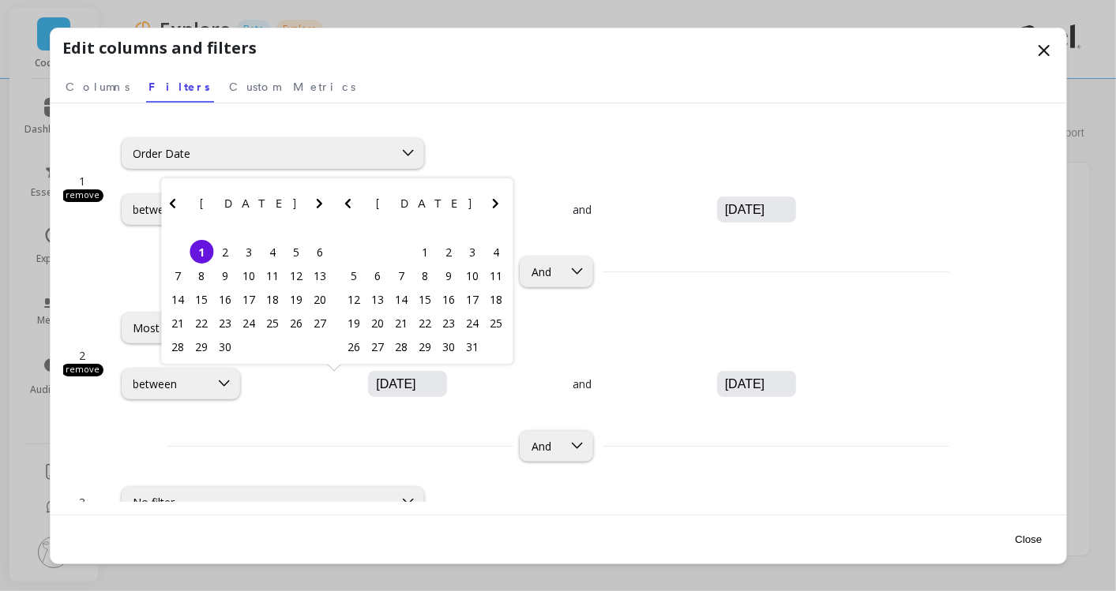
click at [374, 383] on input "09/01/2025" at bounding box center [454, 385] width 161 height 16
click at [723, 377] on input "09/01/2025" at bounding box center [803, 385] width 161 height 16
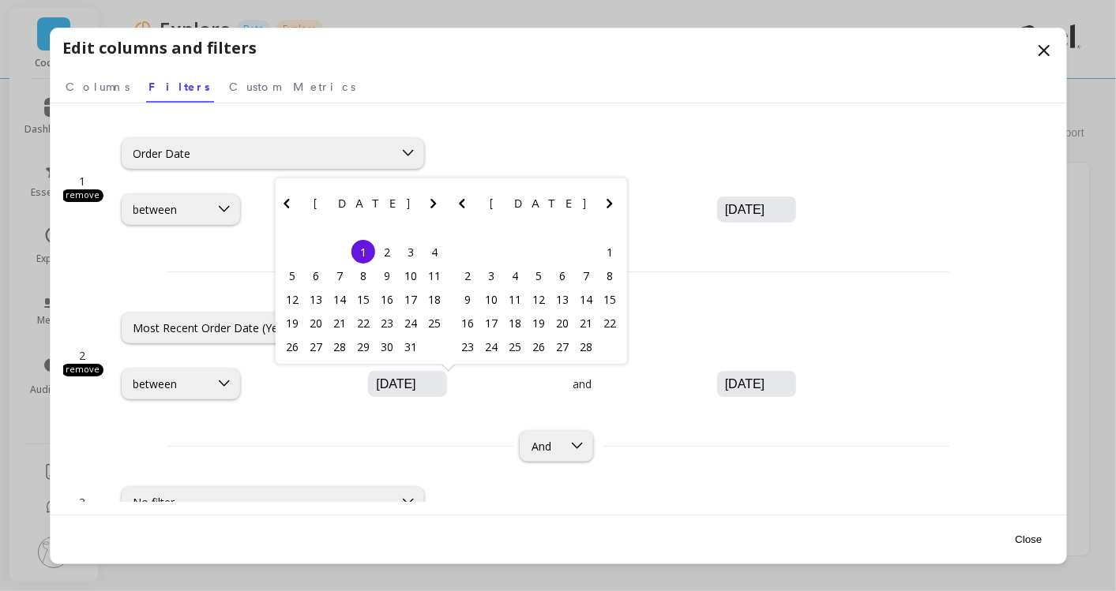
type input "01/01/2025"
click at [674, 412] on div "2 remove option Most Recent Order Date (Year), selected. Most Recent Order Date…" at bounding box center [558, 381] width 990 height 175
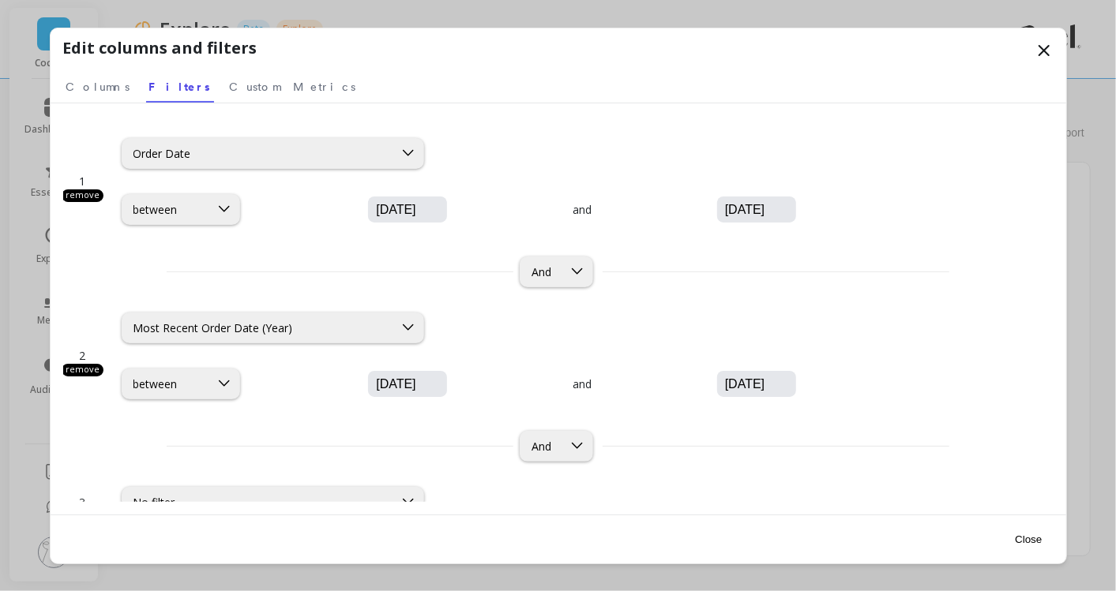
scroll to position [58, 0]
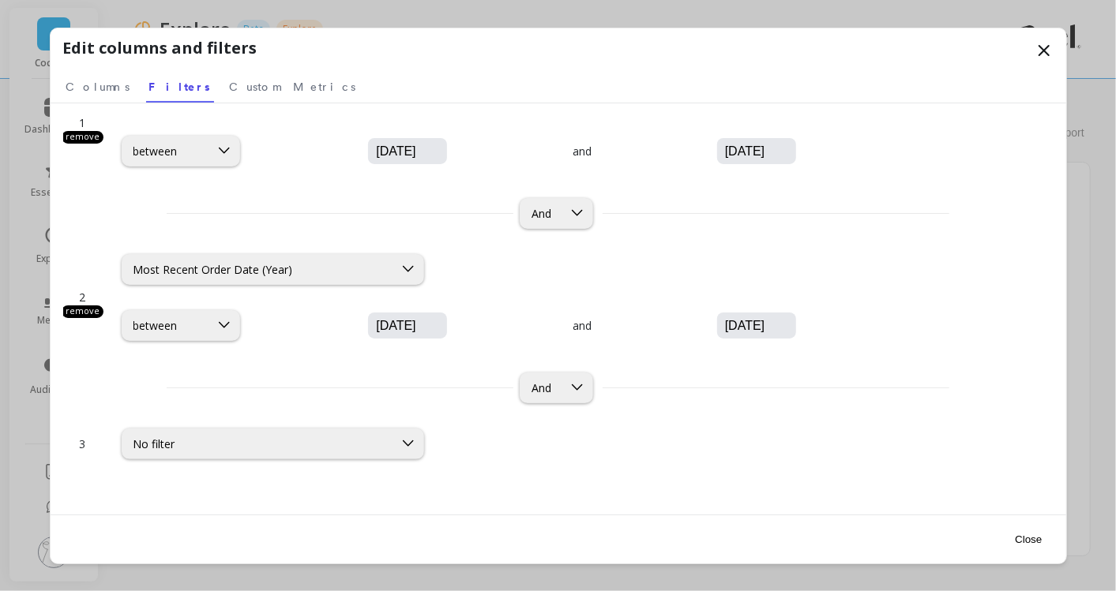
click at [1033, 538] on button "Close" at bounding box center [1028, 540] width 36 height 36
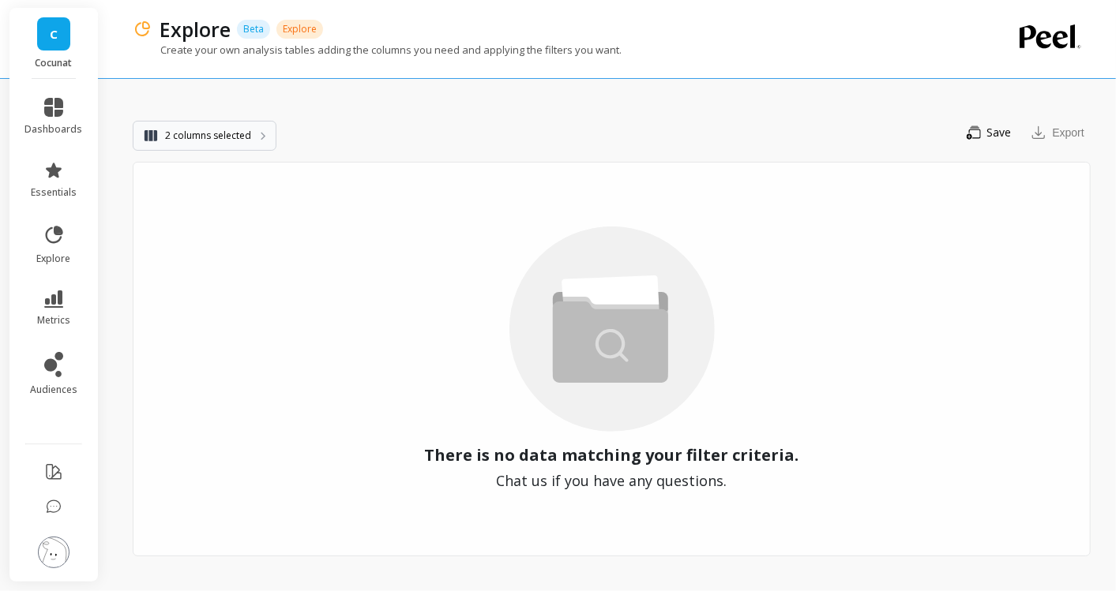
click at [253, 139] on button "2 columns selected" at bounding box center [205, 136] width 144 height 30
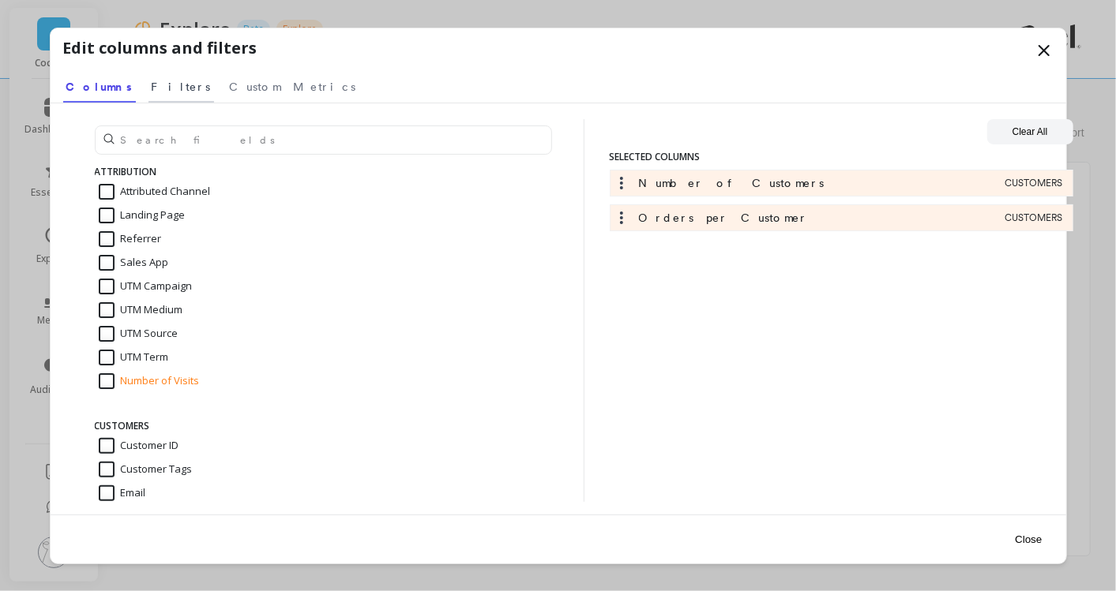
click at [153, 82] on span "Filters" at bounding box center [181, 87] width 59 height 16
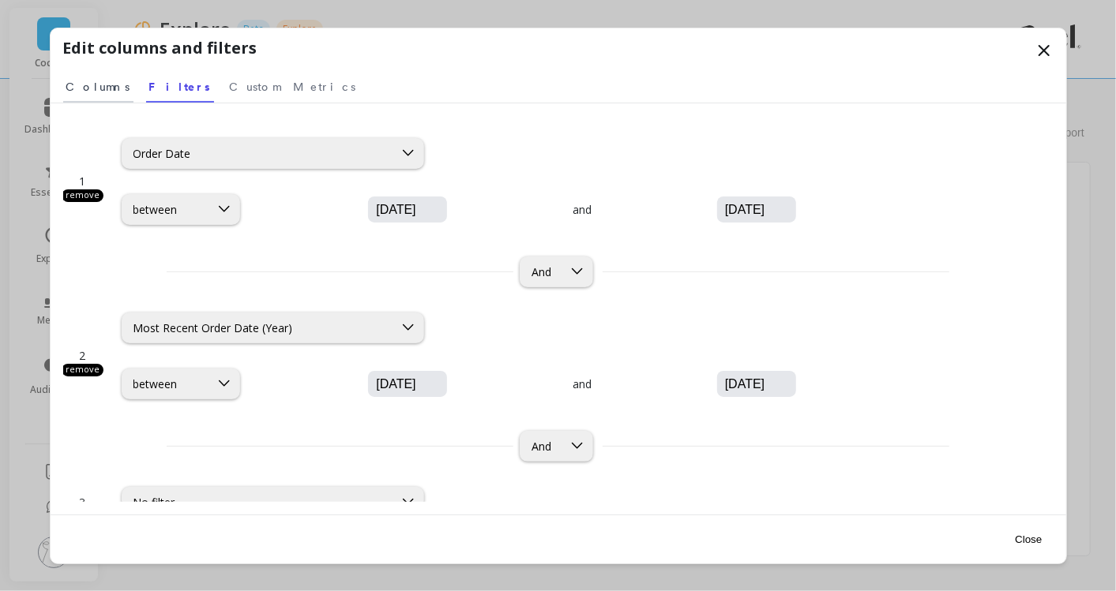
click at [99, 81] on span "Columns" at bounding box center [98, 87] width 64 height 16
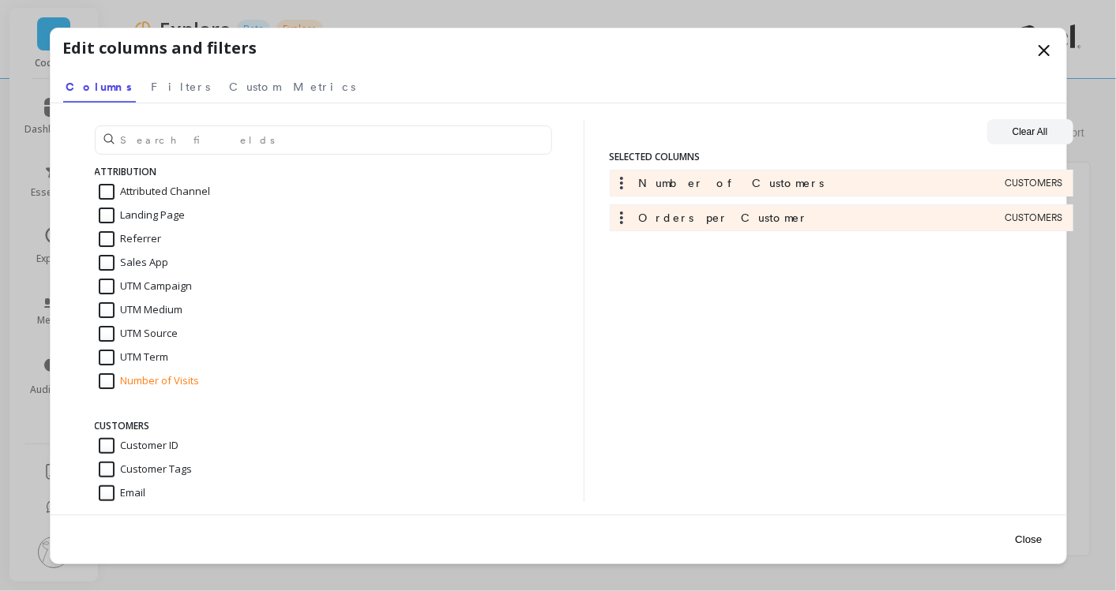
click at [622, 221] on icon at bounding box center [622, 218] width 16 height 16
click at [621, 223] on icon at bounding box center [622, 218] width 16 height 16
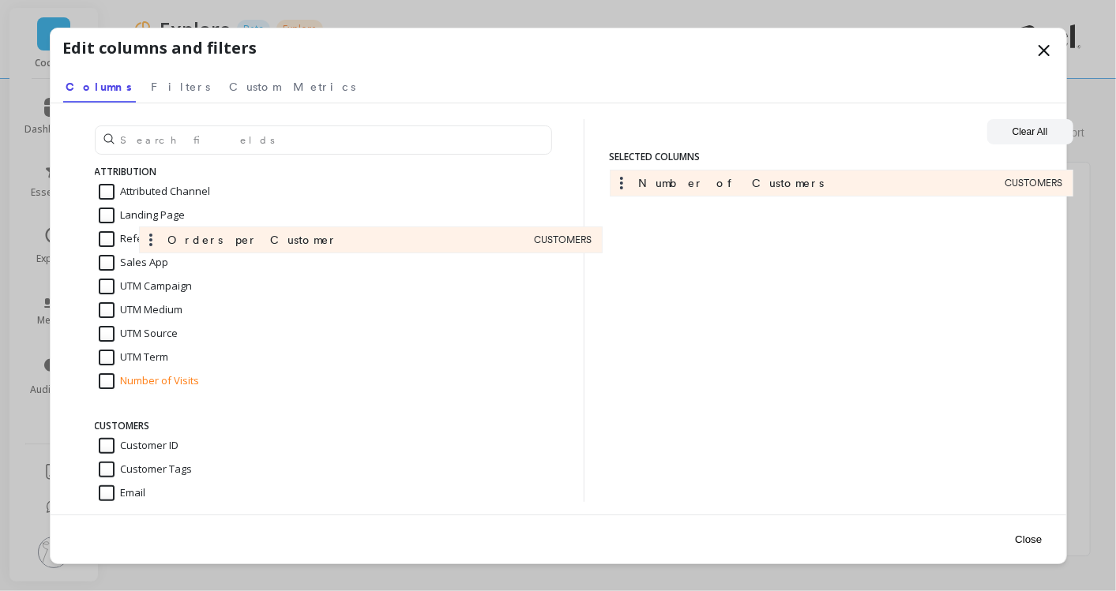
drag, startPoint x: 712, startPoint y: 214, endPoint x: 238, endPoint y: 250, distance: 475.1
click at [238, 250] on div "ATTRIBUTION Attributed Channel Landing Page Referrer Sales App UTM Campaign UTM…" at bounding box center [558, 310] width 990 height 383
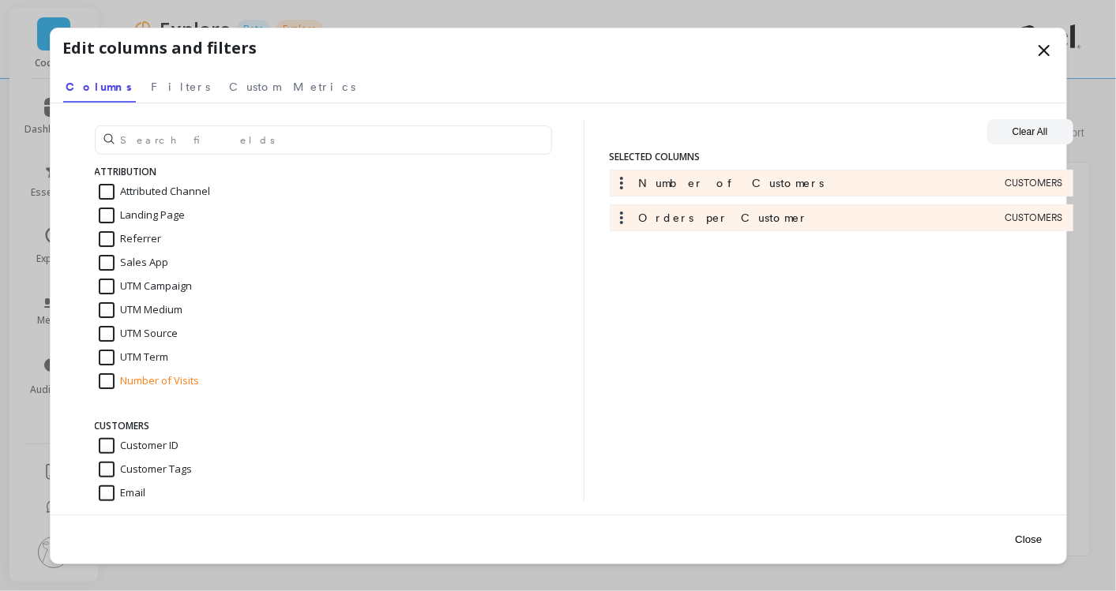
click at [1018, 213] on span "CUSTOMERS" at bounding box center [1034, 218] width 58 height 13
click at [1031, 130] on button "Clear All" at bounding box center [1030, 131] width 86 height 25
checkbox input "false"
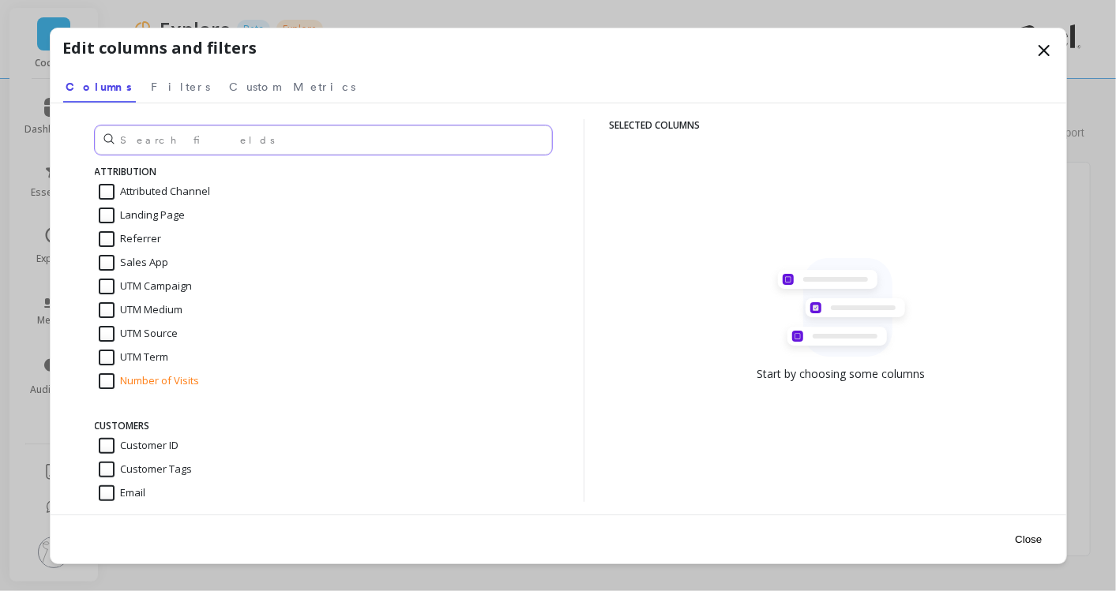
click at [225, 134] on input "text" at bounding box center [323, 140] width 457 height 29
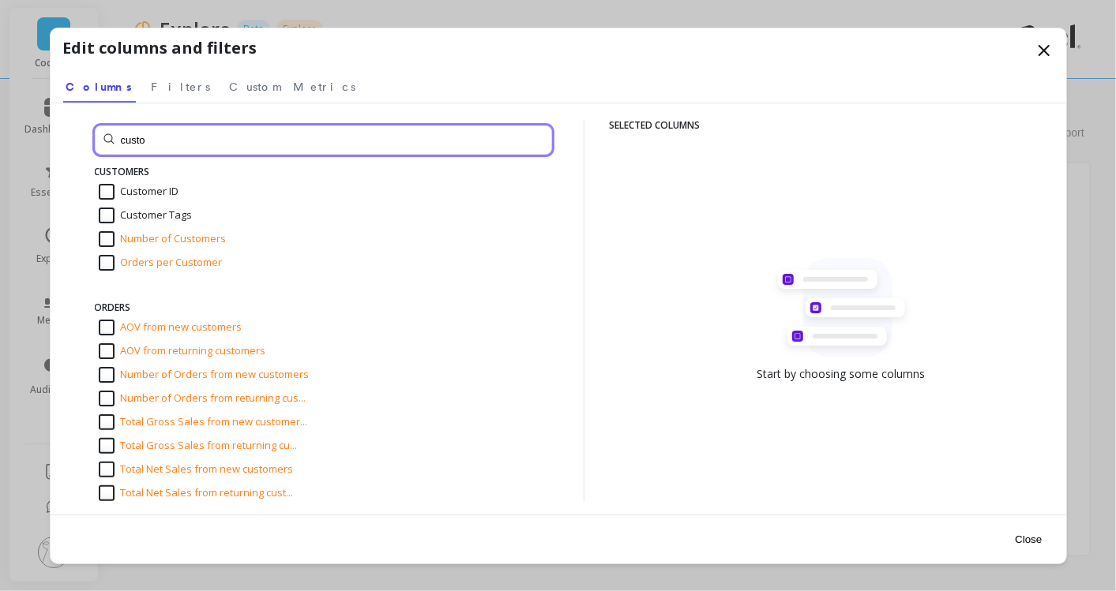
type input "custo"
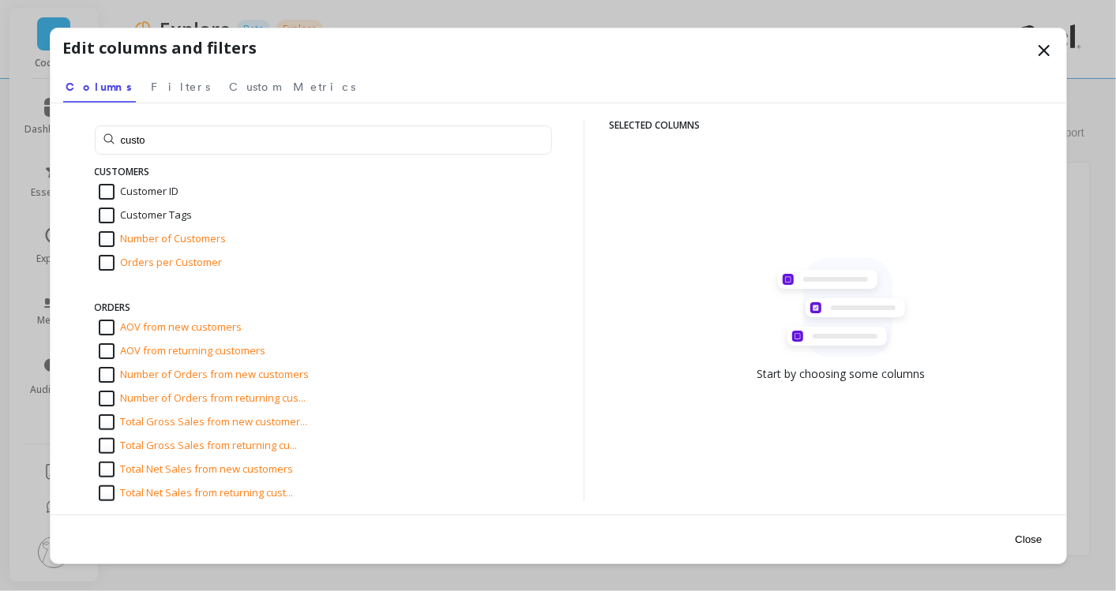
click at [153, 242] on input "Number of Customers" at bounding box center [163, 239] width 128 height 16
checkbox input "true"
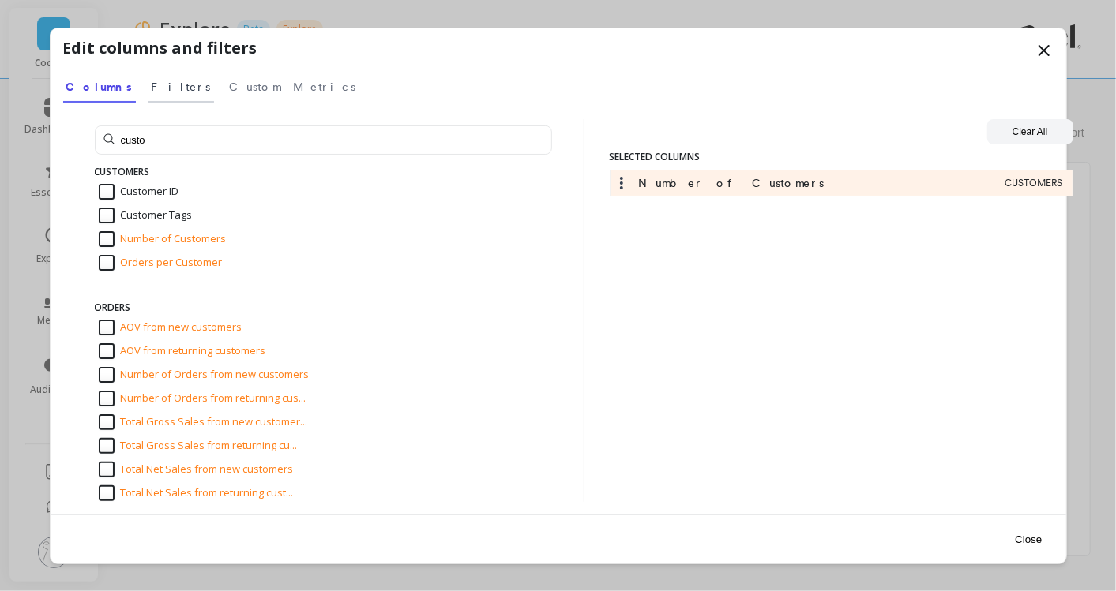
click at [152, 81] on span "Filters" at bounding box center [181, 87] width 59 height 16
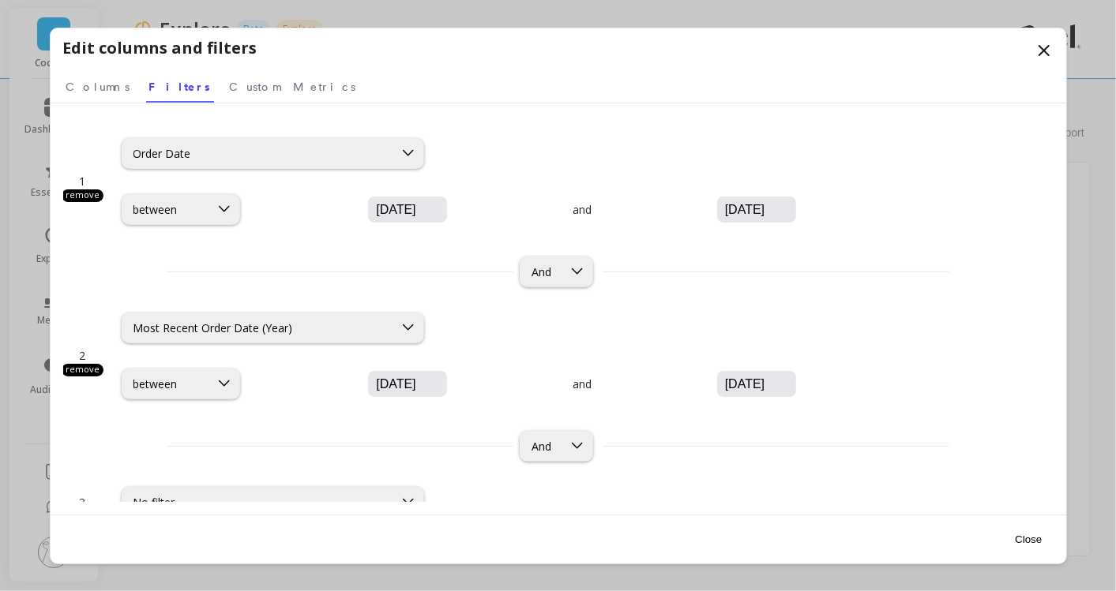
click at [1030, 537] on button "Close" at bounding box center [1028, 540] width 36 height 36
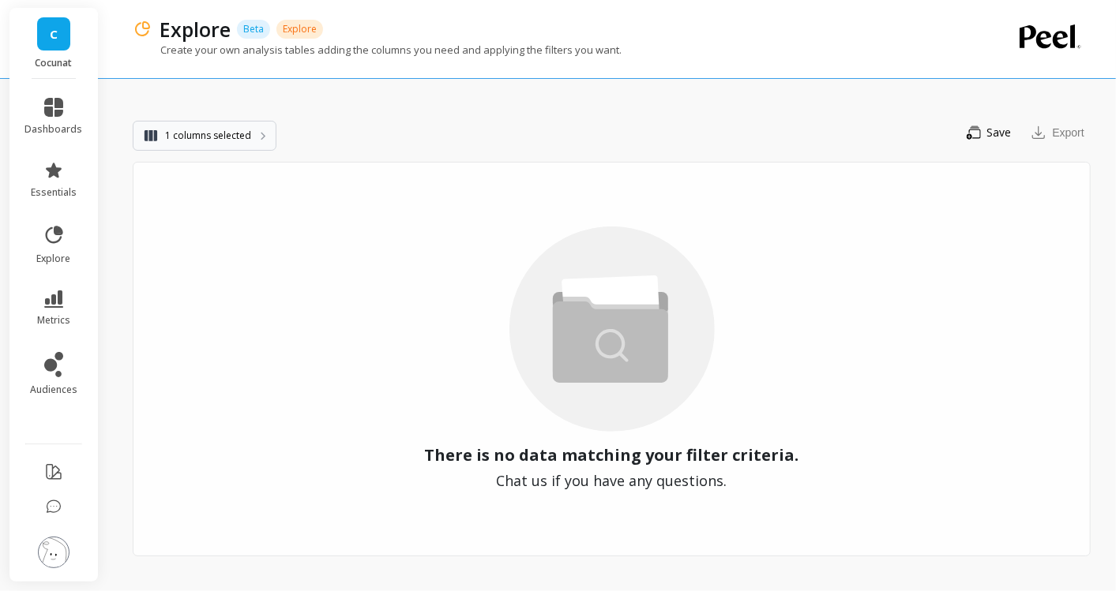
click at [250, 137] on button "1 columns selected" at bounding box center [205, 136] width 144 height 30
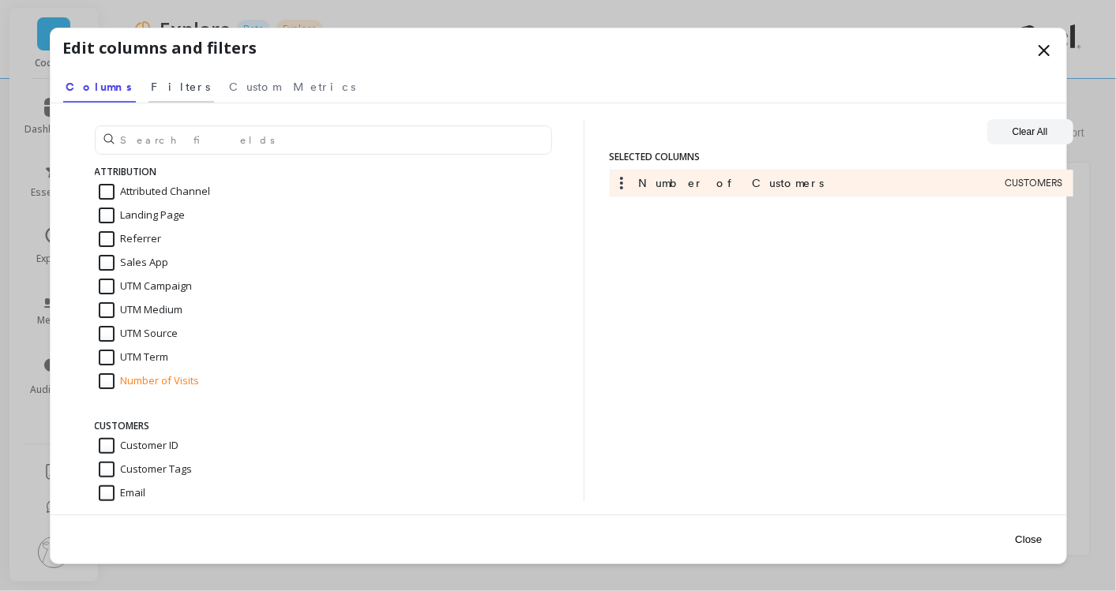
click at [152, 93] on span "Filters" at bounding box center [181, 87] width 59 height 16
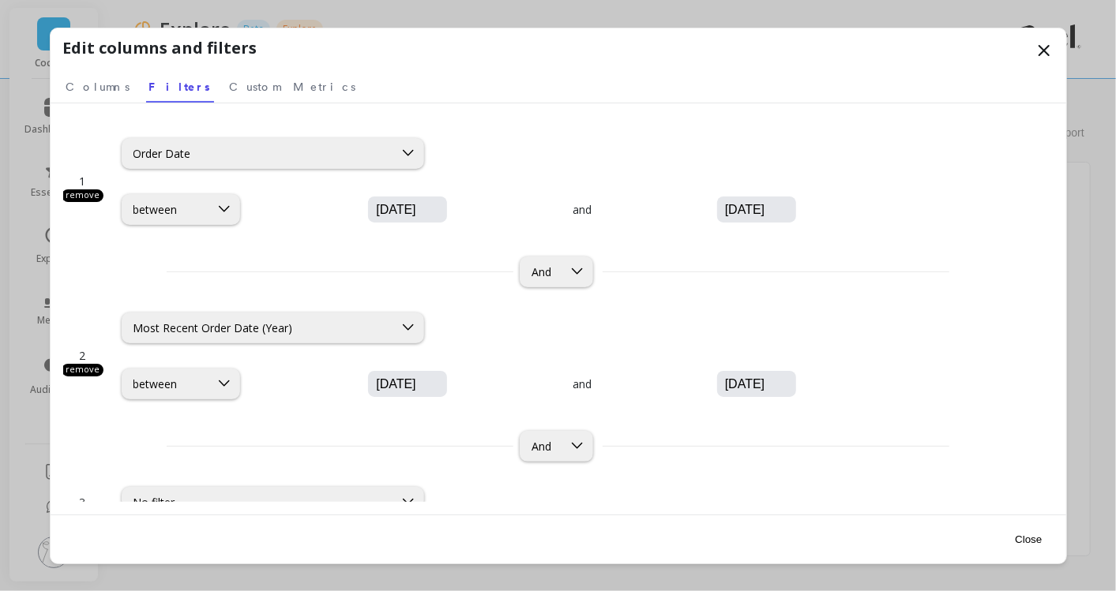
click at [1052, 54] on icon at bounding box center [1043, 50] width 19 height 19
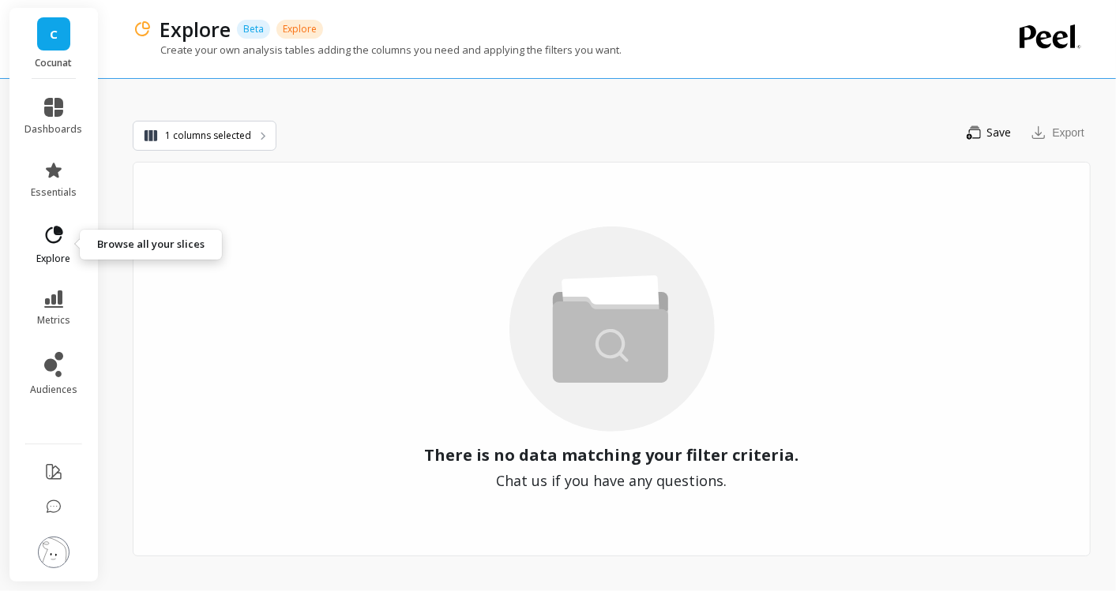
click at [56, 247] on link "explore" at bounding box center [54, 244] width 58 height 41
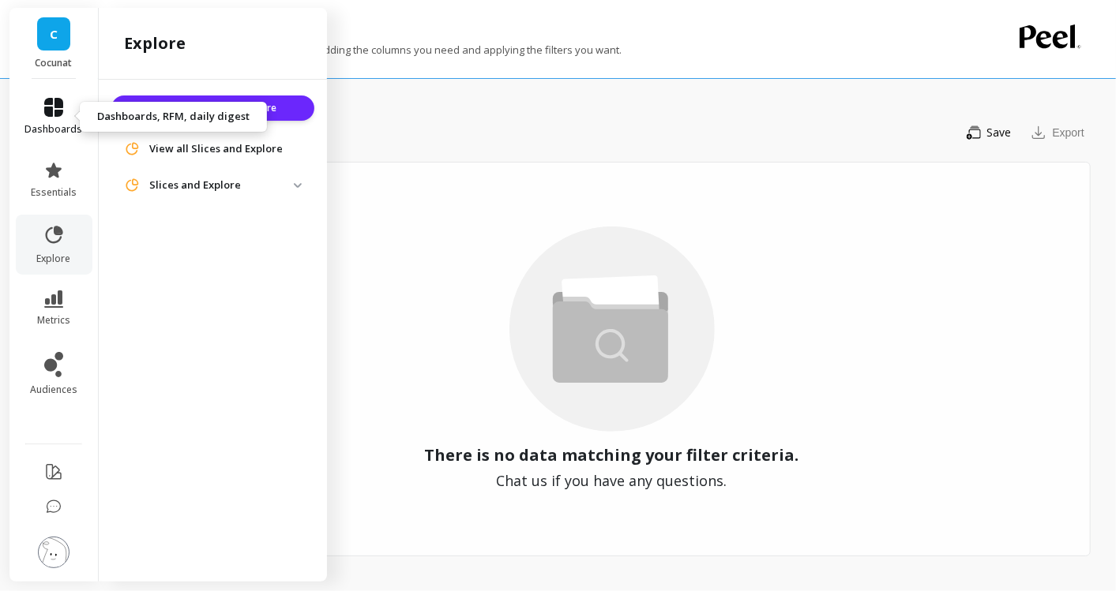
click at [54, 126] on span "dashboards" at bounding box center [54, 129] width 58 height 13
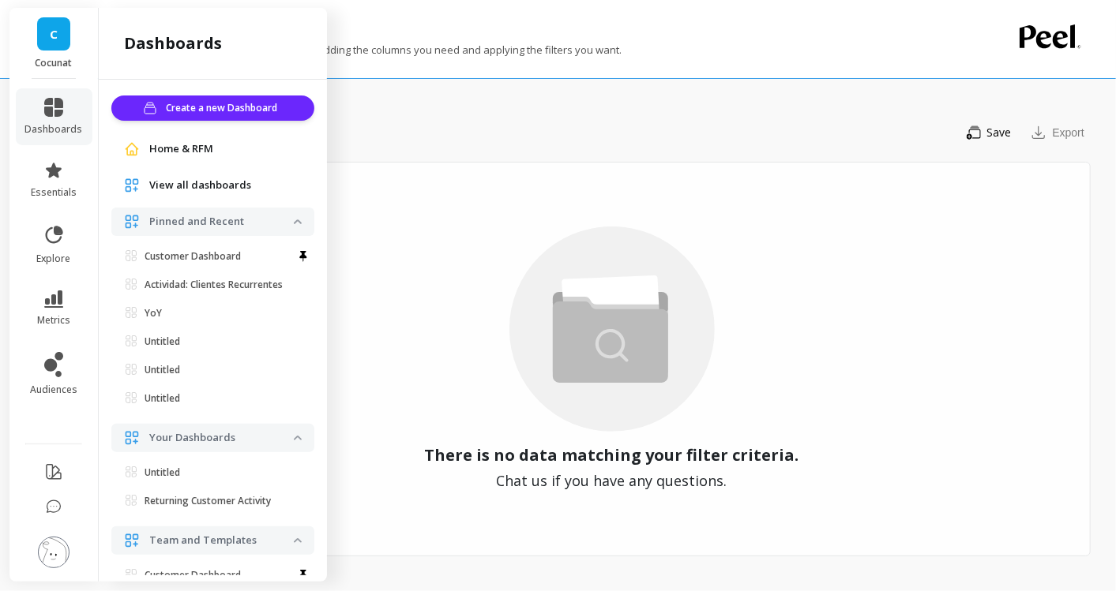
click at [277, 216] on p "Pinned and Recent" at bounding box center [221, 222] width 145 height 16
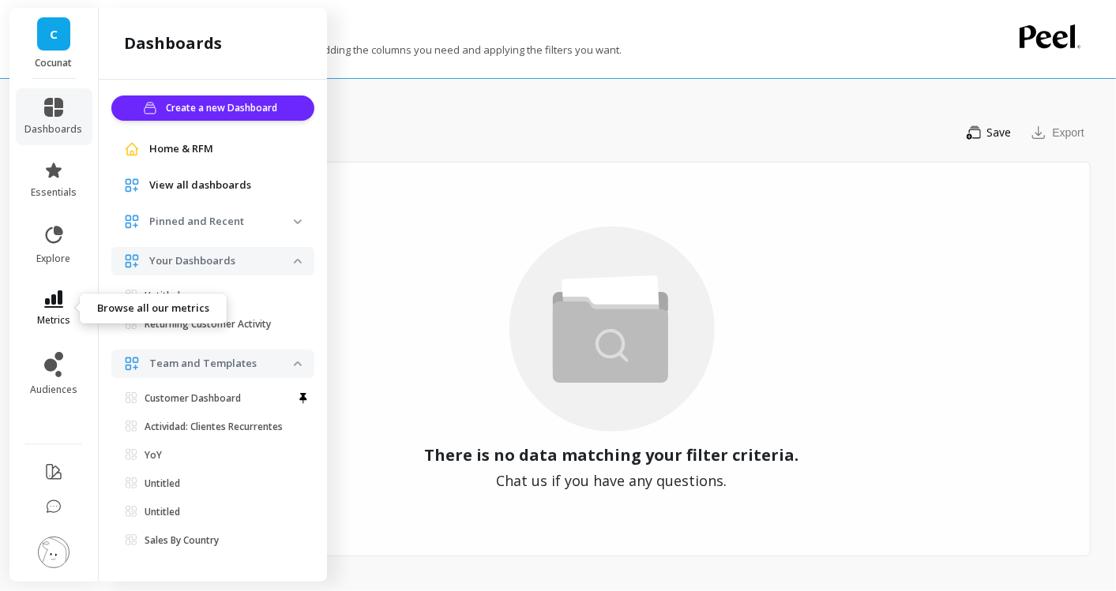
click at [53, 298] on icon at bounding box center [53, 299] width 19 height 17
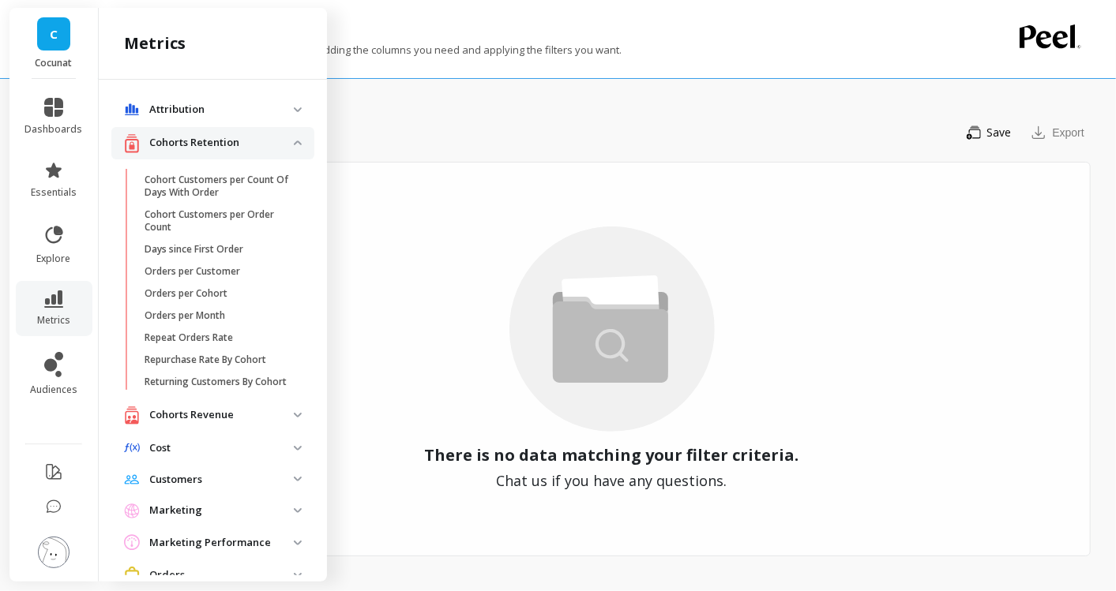
click at [277, 136] on p "Cohorts Retention" at bounding box center [221, 143] width 145 height 16
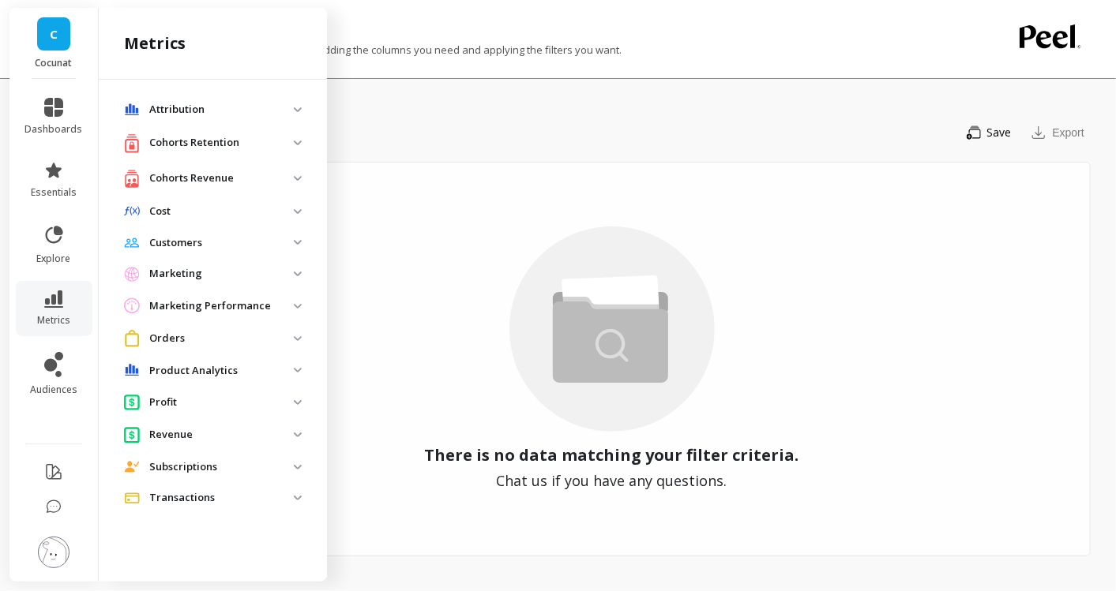
click at [291, 367] on p "Product Analytics" at bounding box center [221, 371] width 145 height 16
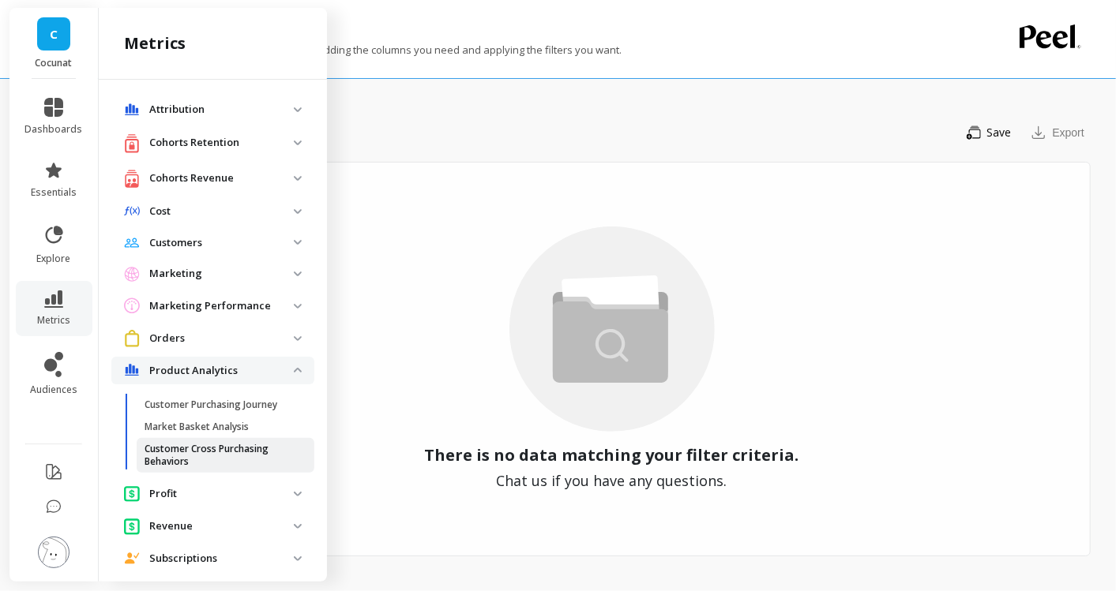
click at [231, 444] on p "Customer Cross Purchasing Behaviors" at bounding box center [220, 455] width 151 height 25
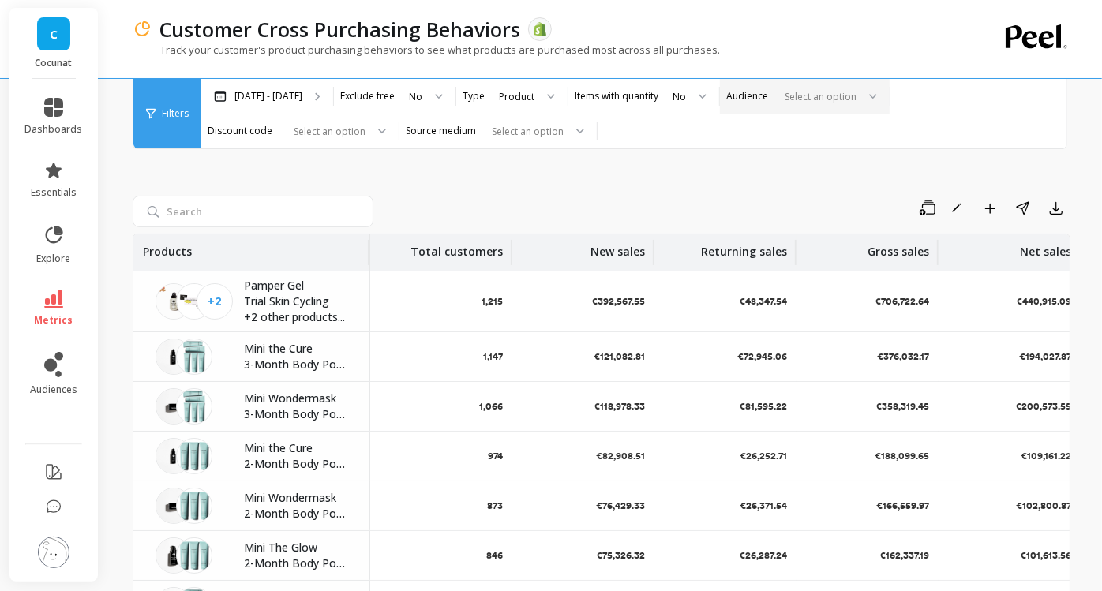
click at [824, 95] on div at bounding box center [818, 96] width 78 height 15
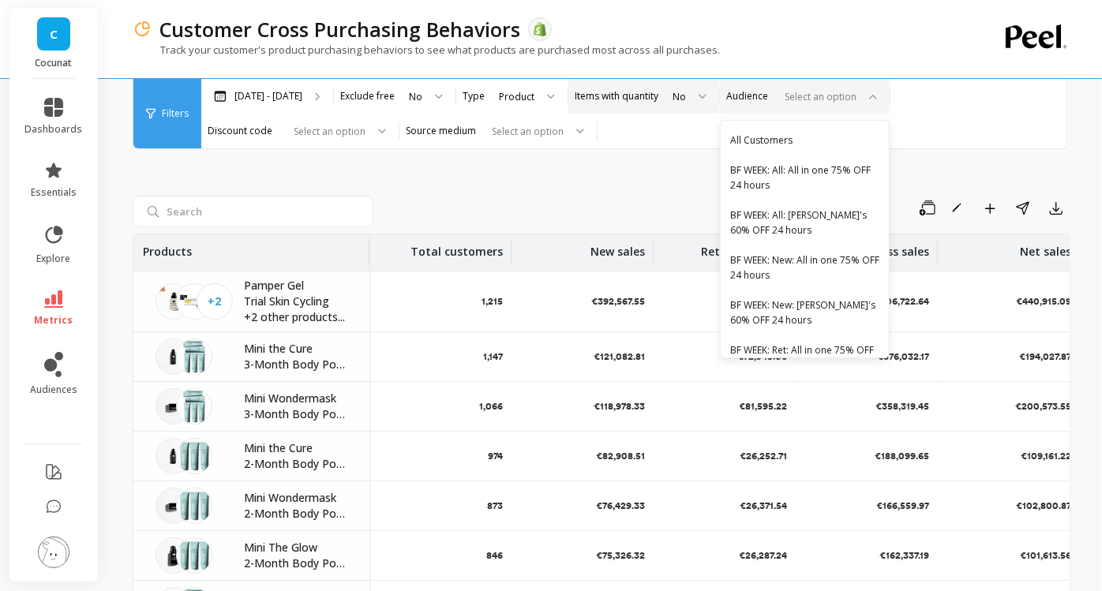
click at [643, 100] on label "Items with quantity" at bounding box center [617, 96] width 84 height 13
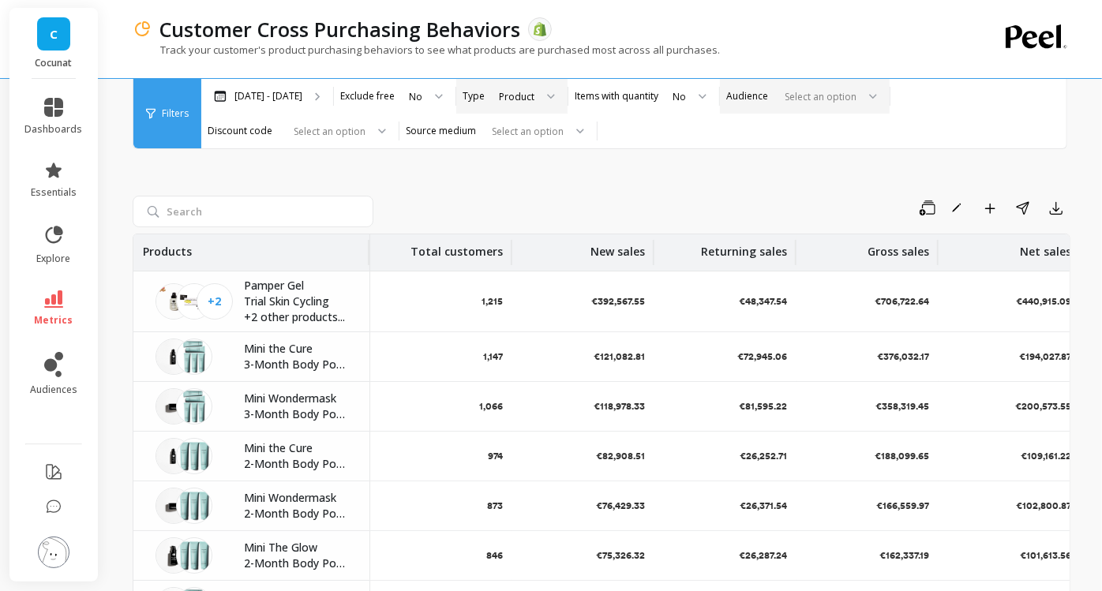
click at [527, 100] on div "Product" at bounding box center [517, 96] width 36 height 15
click at [530, 201] on div "Product" at bounding box center [526, 200] width 62 height 15
click at [299, 220] on input "search" at bounding box center [253, 212] width 241 height 32
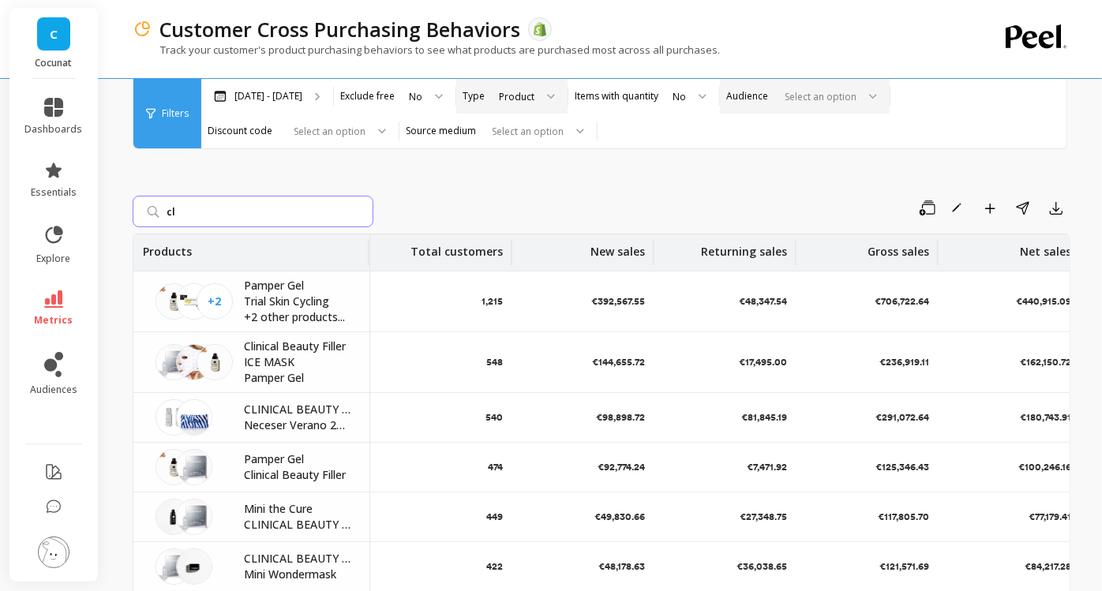
type input "c"
type input "filler"
click at [54, 298] on icon at bounding box center [53, 299] width 19 height 17
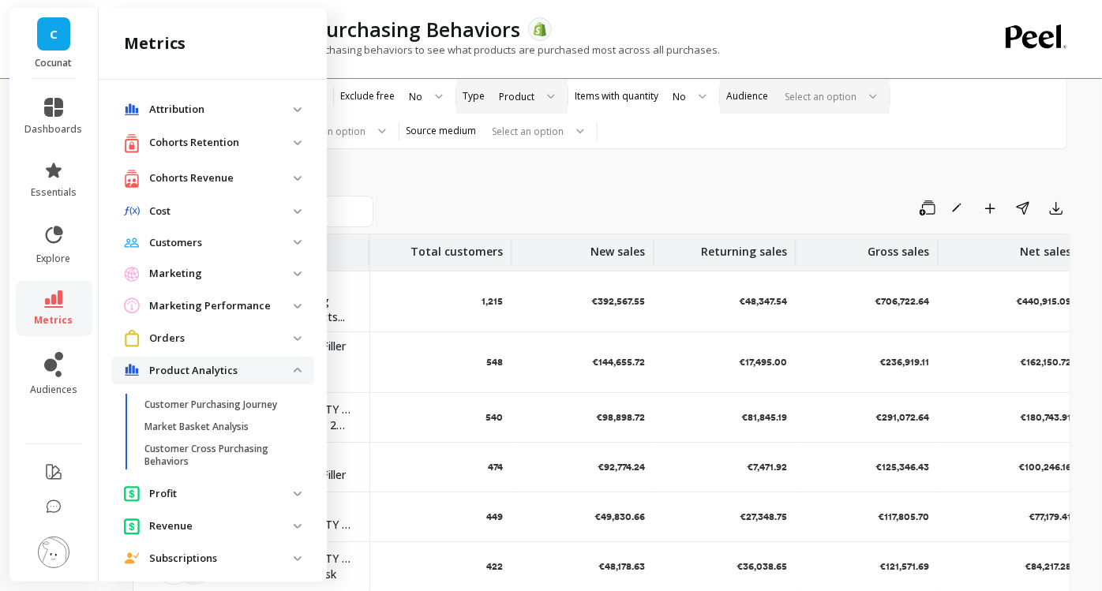
click at [294, 243] on img at bounding box center [298, 242] width 8 height 5
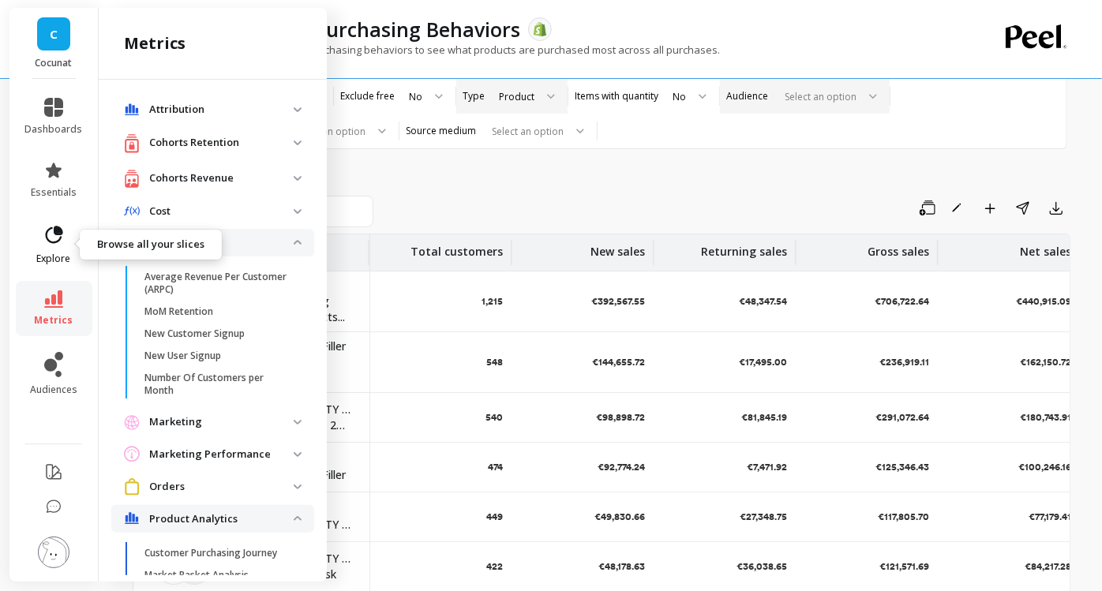
click at [61, 245] on icon at bounding box center [54, 235] width 22 height 22
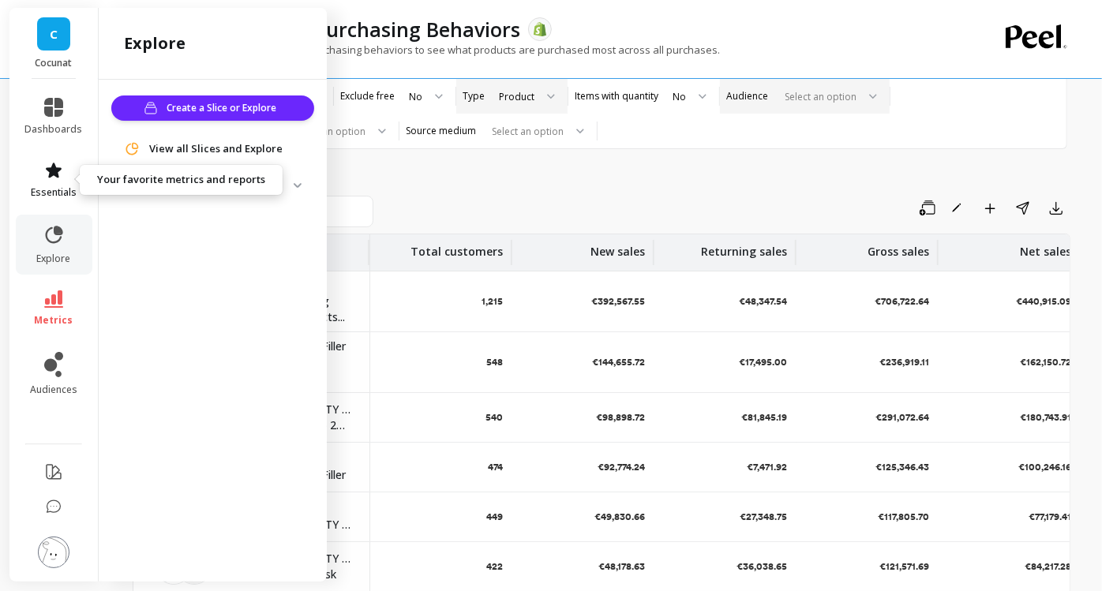
click at [54, 175] on icon at bounding box center [54, 170] width 16 height 15
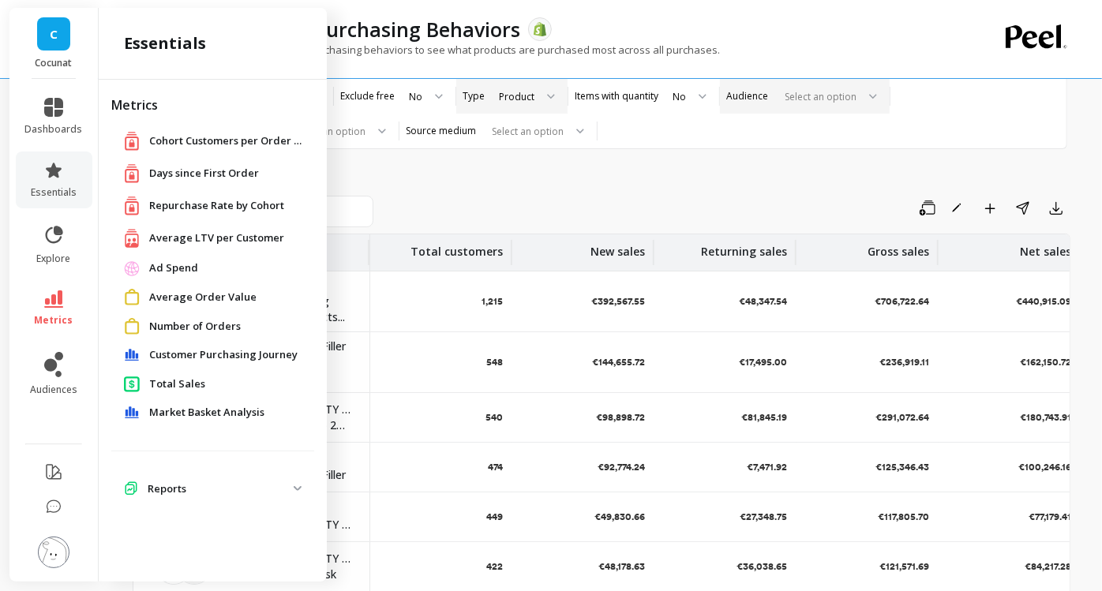
click at [251, 351] on span "Customer Purchasing Journey" at bounding box center [223, 355] width 148 height 16
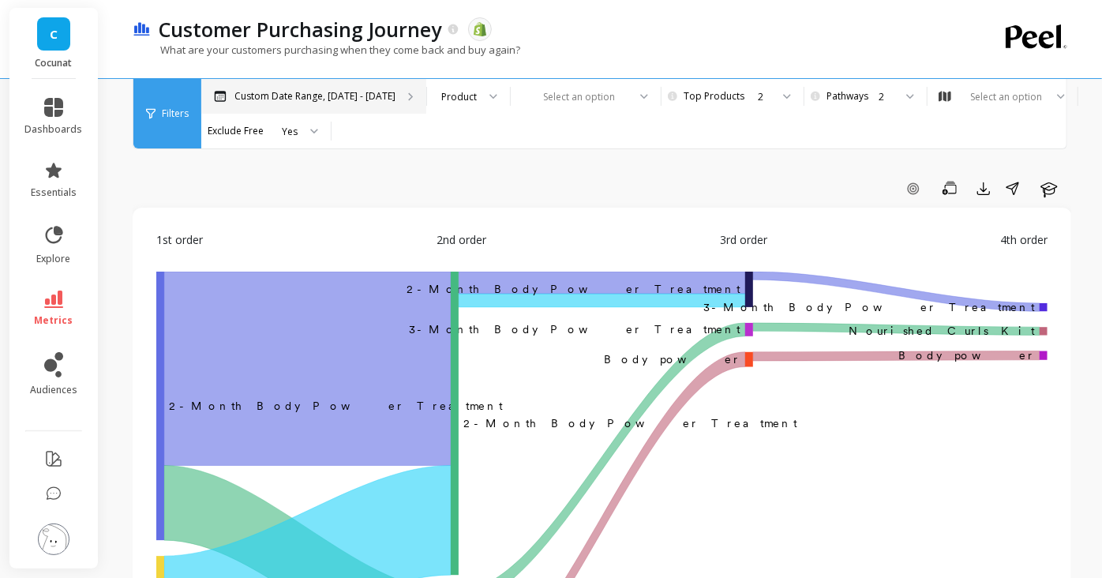
click at [397, 93] on div "Custom Date Range, [DATE] - [DATE]" at bounding box center [313, 96] width 225 height 35
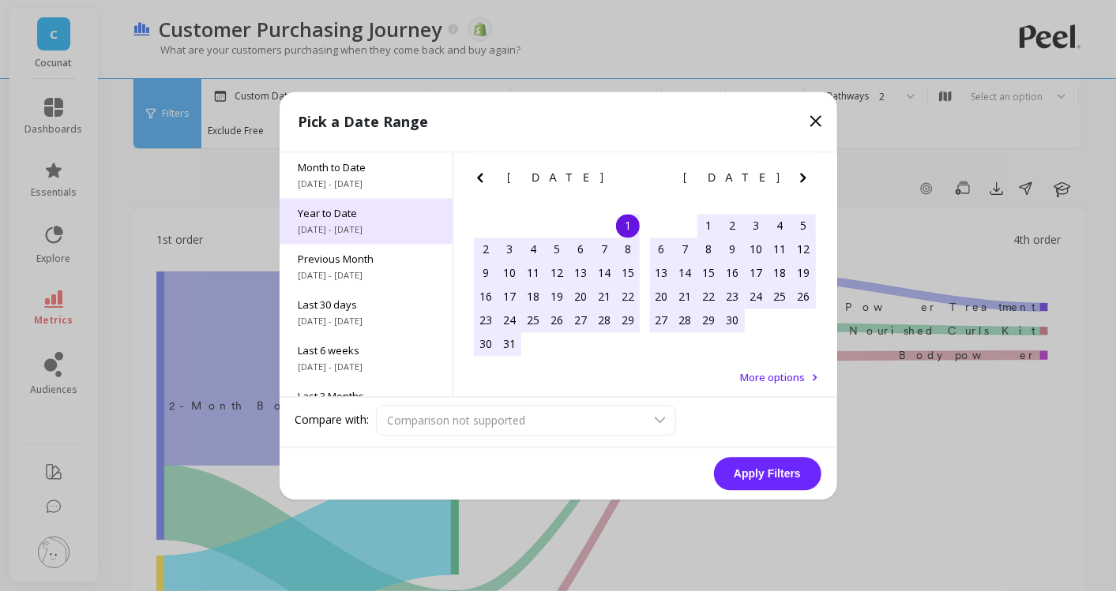
click at [364, 223] on span "[DATE] - [DATE]" at bounding box center [365, 229] width 135 height 13
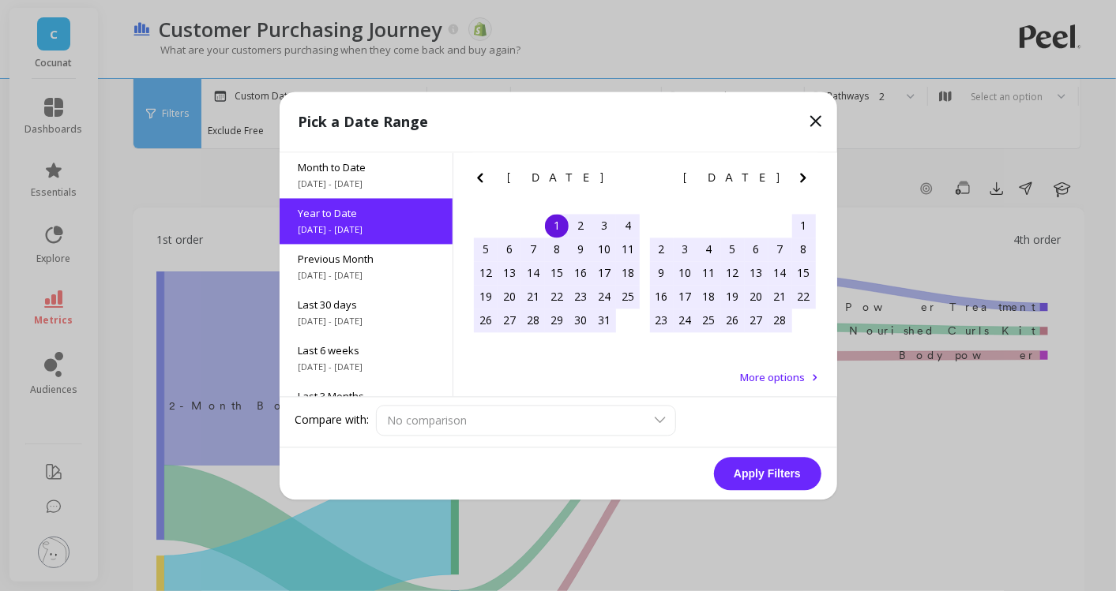
click at [751, 472] on button "Apply Filters" at bounding box center [767, 473] width 107 height 33
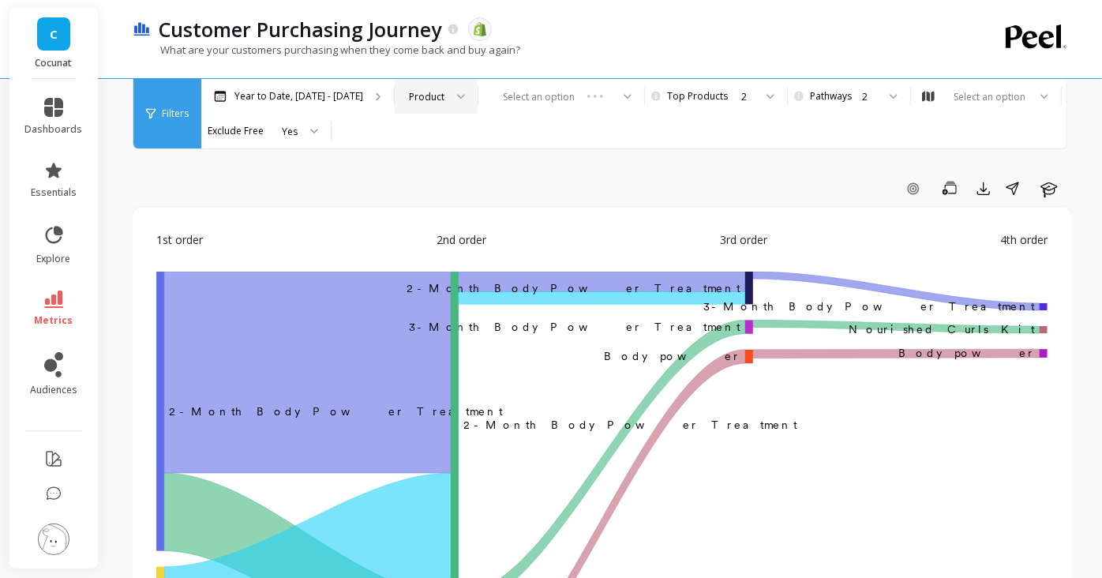
click at [458, 95] on icon at bounding box center [461, 95] width 7 height 3
click at [595, 92] on div "Select an option" at bounding box center [562, 96] width 166 height 35
click at [611, 93] on div "Select an option" at bounding box center [562, 96] width 166 height 35
click at [614, 99] on div "Select an option" at bounding box center [562, 96] width 166 height 35
click at [148, 111] on icon at bounding box center [150, 113] width 9 height 11
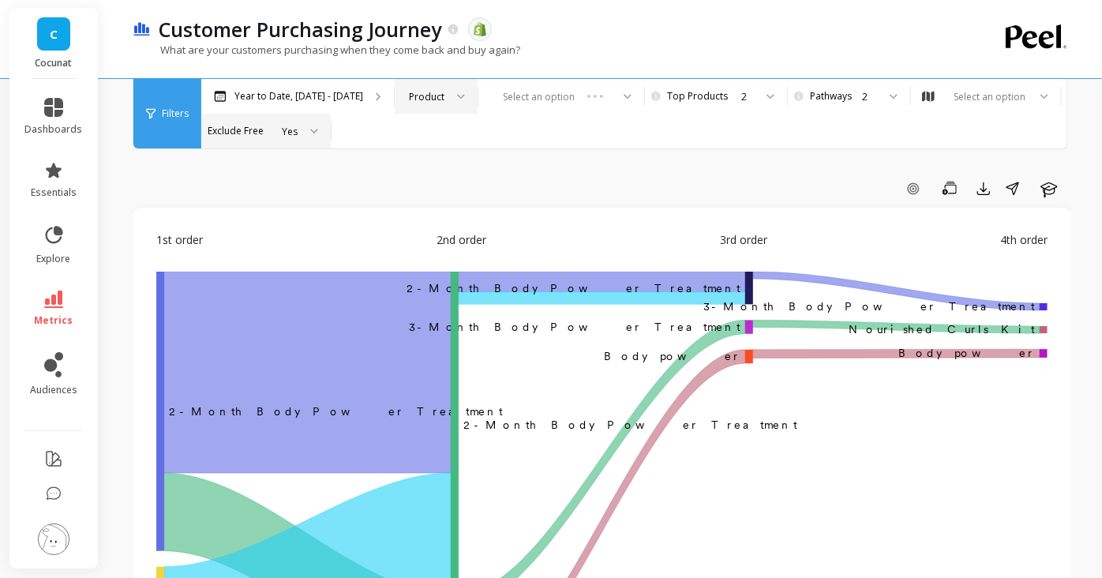
click at [319, 133] on div "Yes" at bounding box center [266, 131] width 130 height 35
click at [756, 99] on div at bounding box center [765, 96] width 19 height 35
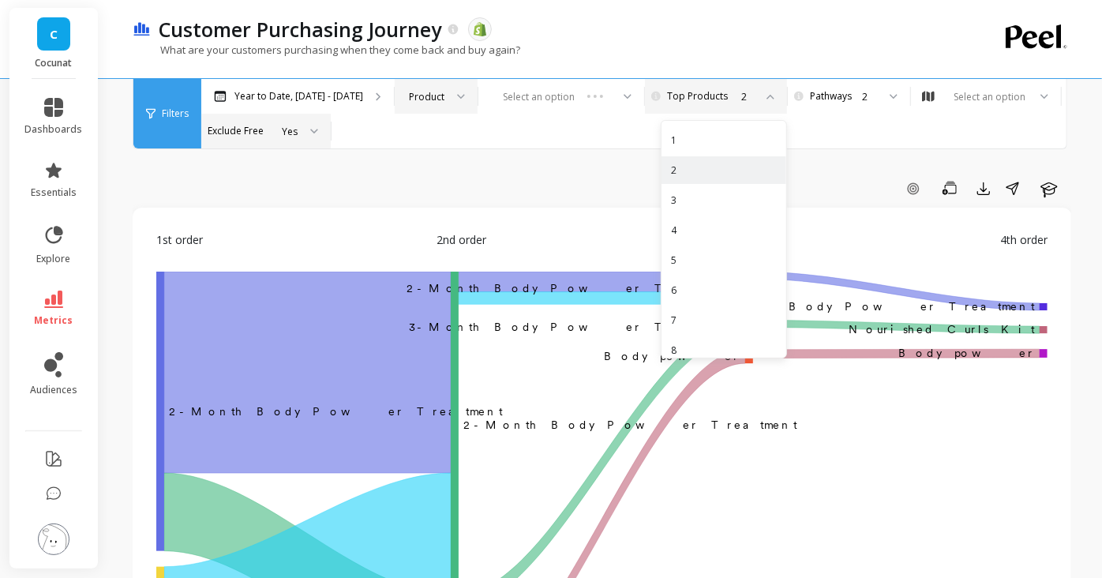
click at [756, 99] on div at bounding box center [765, 96] width 19 height 35
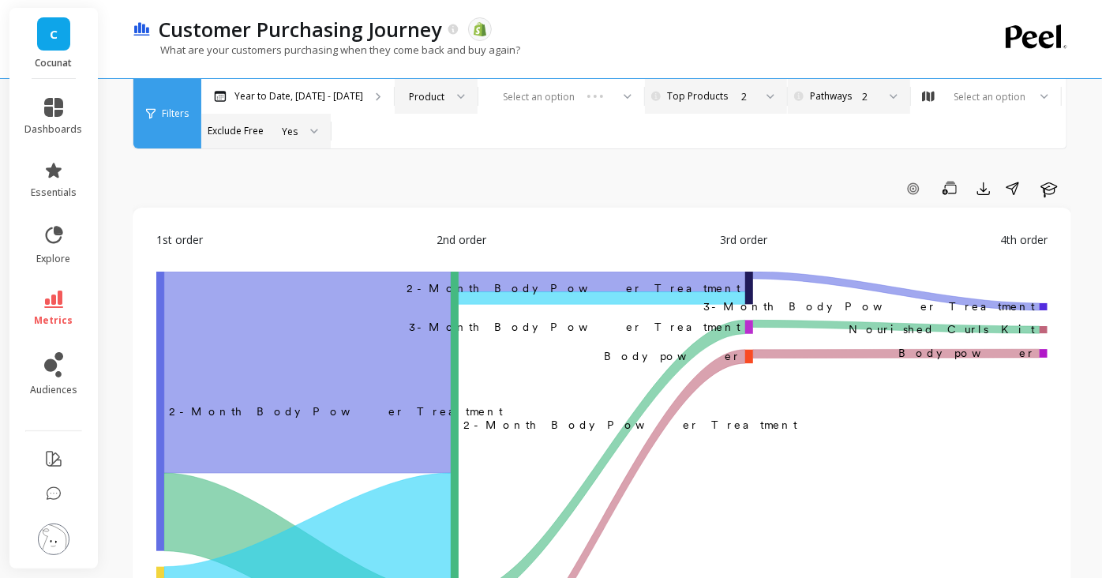
click at [889, 88] on div "2" at bounding box center [857, 96] width 107 height 35
click at [1041, 94] on icon at bounding box center [1045, 97] width 8 height 6
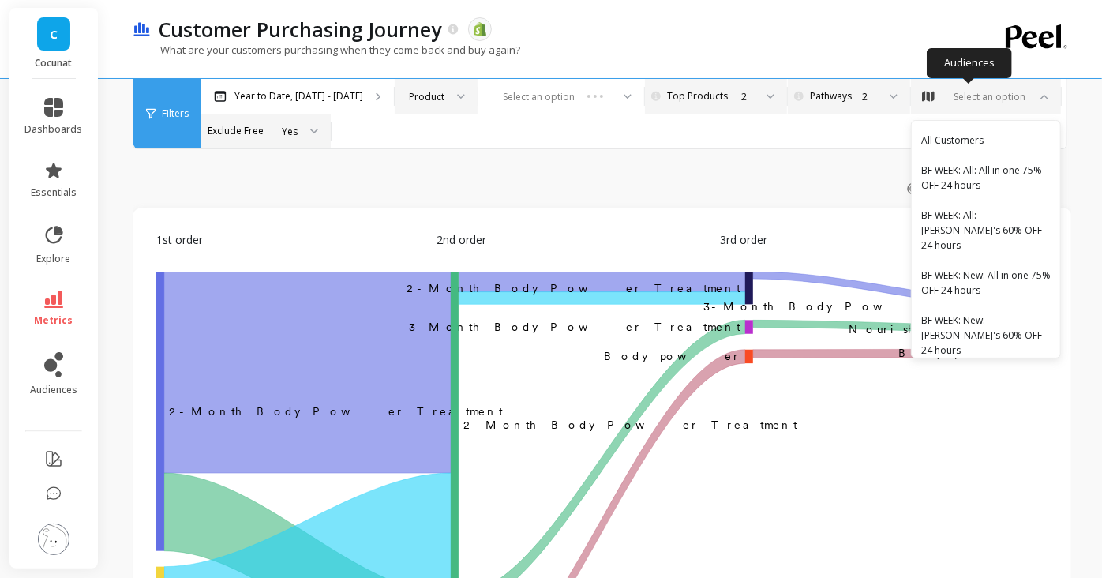
click at [1041, 94] on icon at bounding box center [1045, 97] width 8 height 6
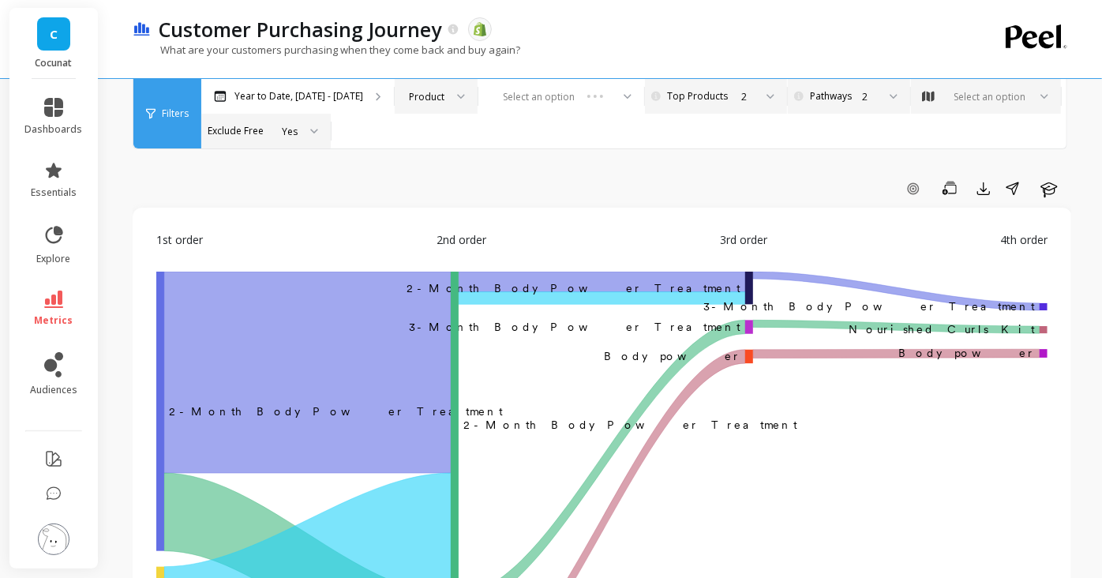
click at [446, 101] on div at bounding box center [455, 96] width 19 height 35
click at [621, 182] on div "Add Goal Save Export Share Learn" at bounding box center [602, 188] width 939 height 25
click at [613, 96] on div "Select an option" at bounding box center [562, 96] width 166 height 35
